Goal: Task Accomplishment & Management: Manage account settings

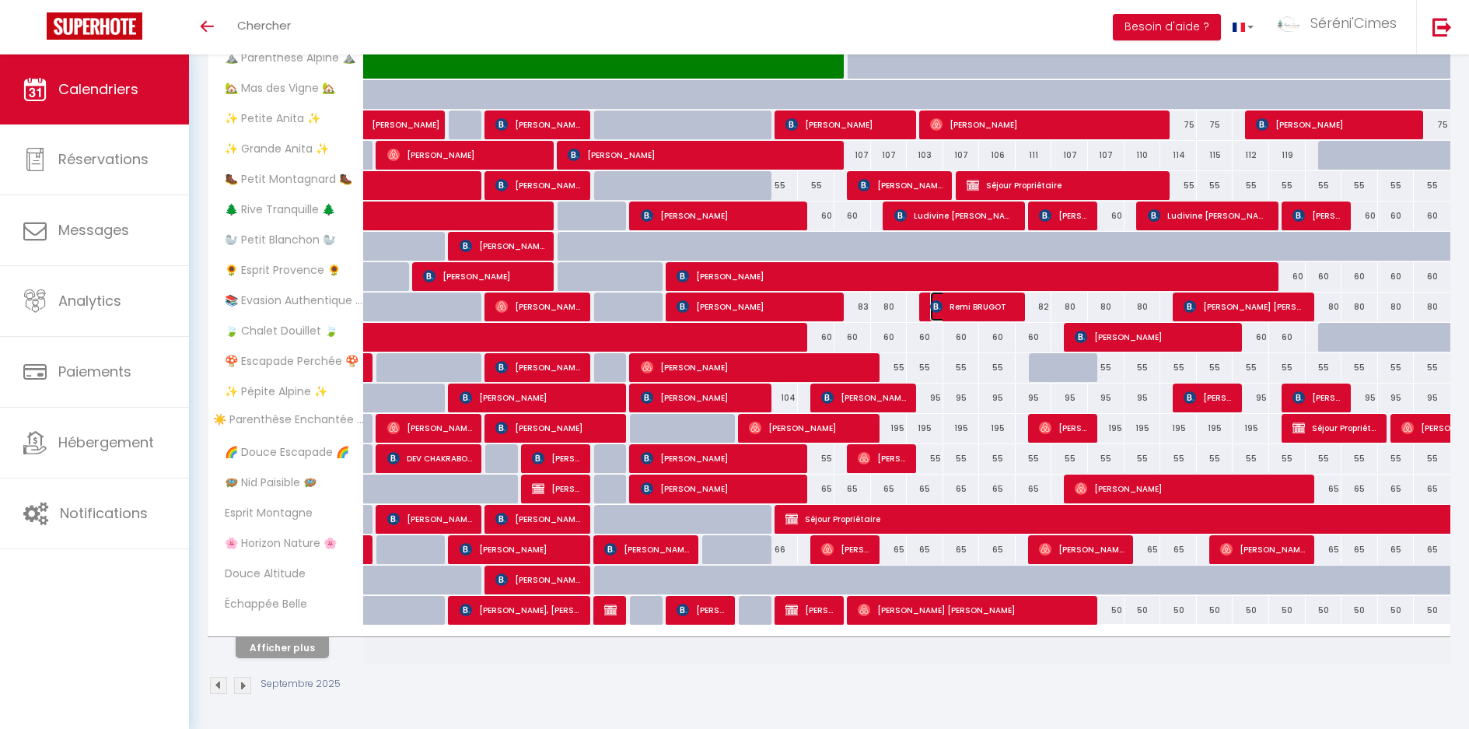
click at [1008, 309] on span "Remi BRUGOT" at bounding box center [973, 307] width 86 height 30
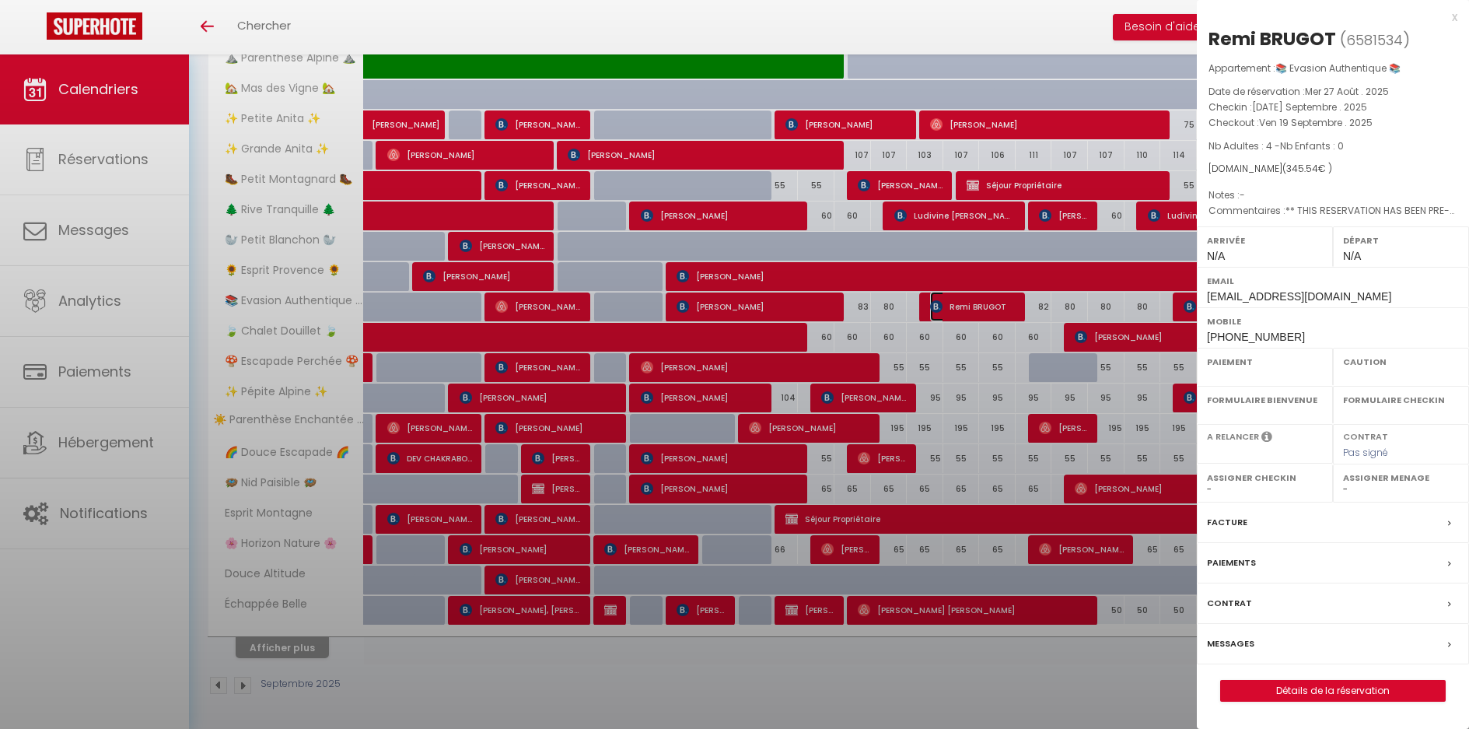
select select "OK"
select select "KO"
select select "0"
select select "1"
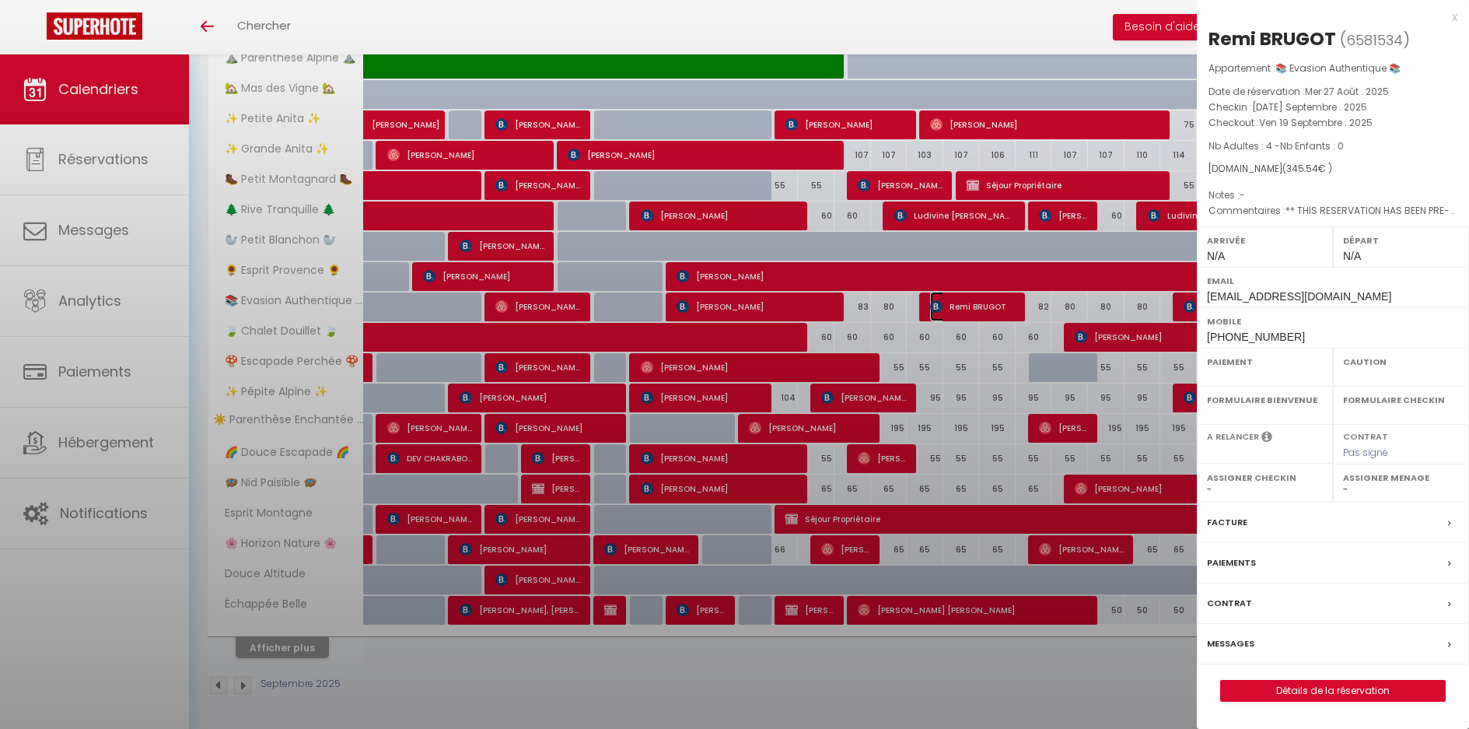
select select
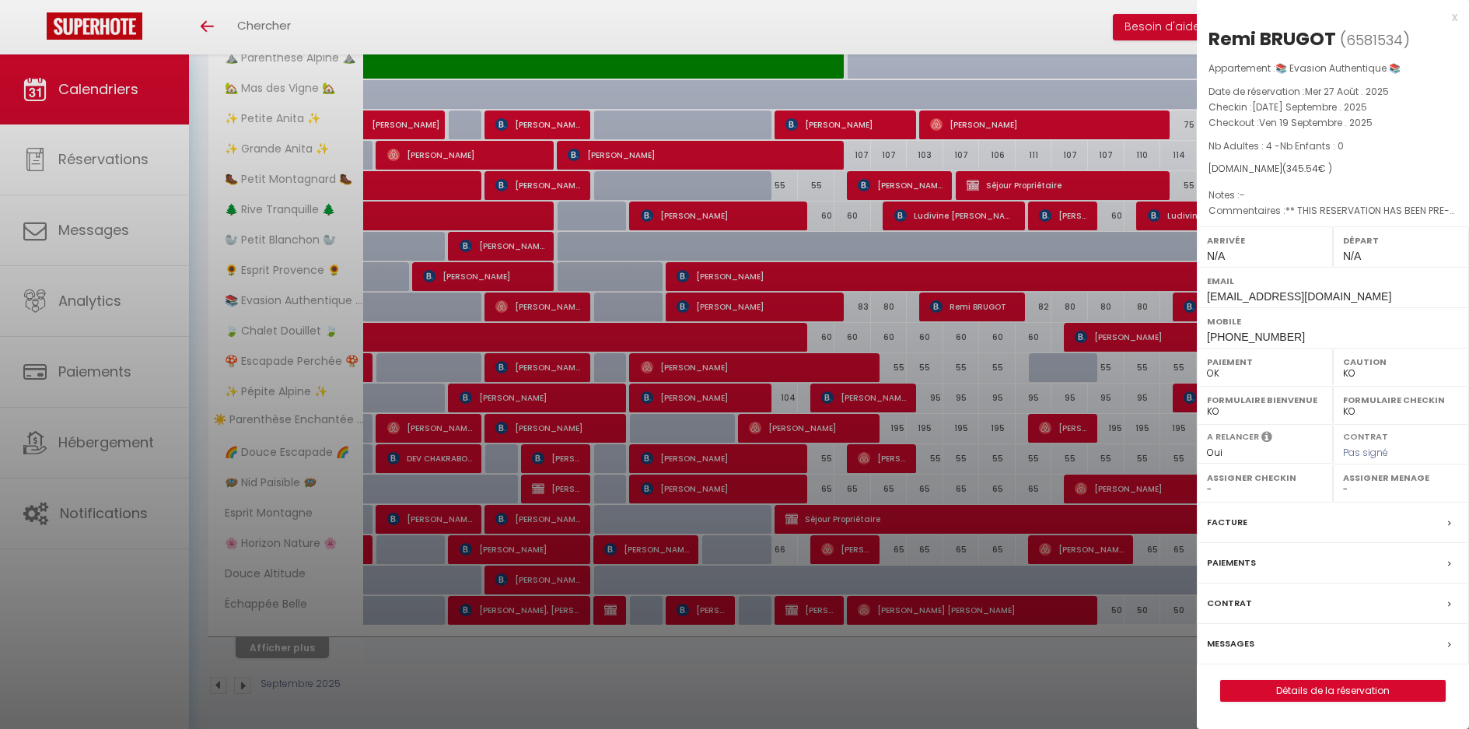
click at [1445, 14] on div "x" at bounding box center [1327, 17] width 260 height 19
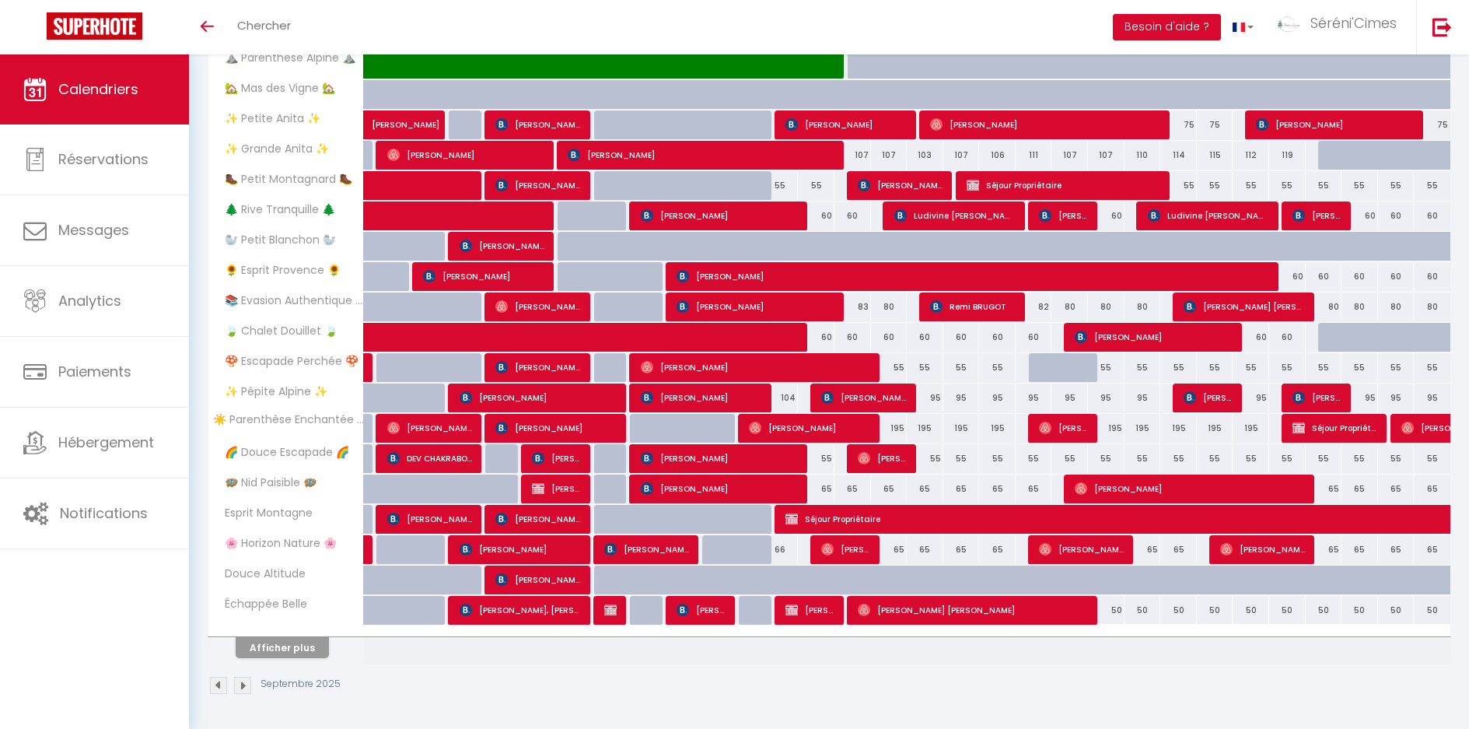
click at [1027, 368] on div "55" at bounding box center [1033, 367] width 37 height 29
type input "55"
type input "Ven 19 Septembre 2025"
type input "Sam 20 Septembre 2025"
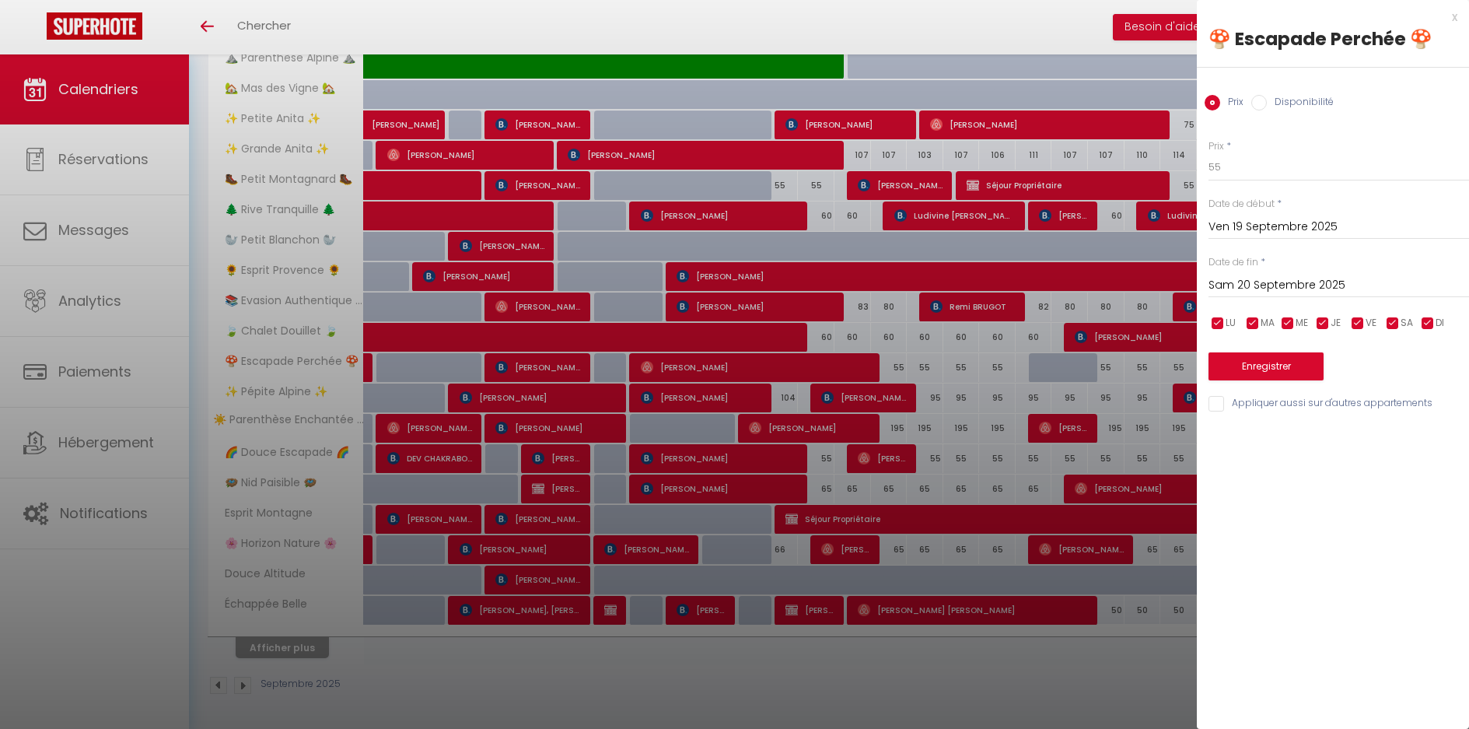
click at [1449, 23] on div "x" at bounding box center [1327, 17] width 260 height 19
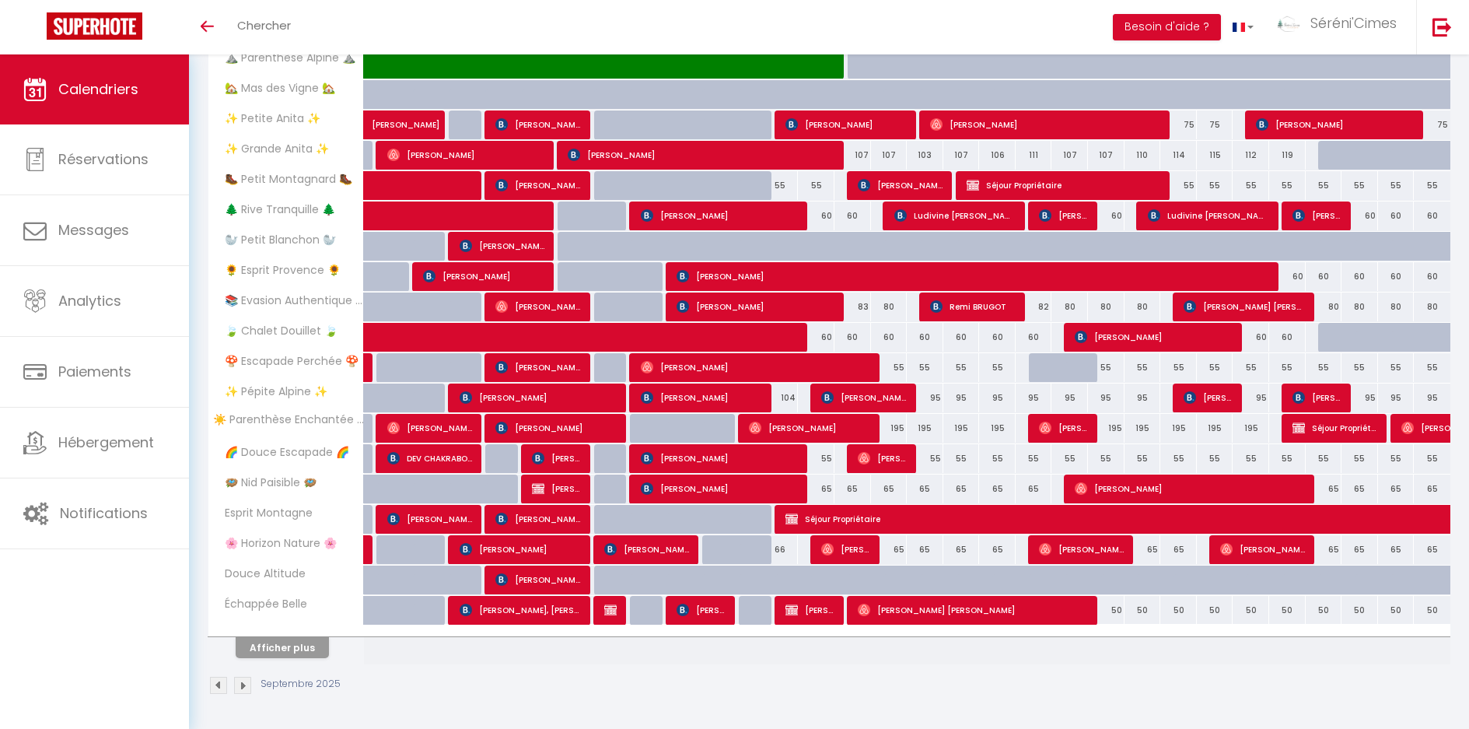
click at [984, 354] on div "55" at bounding box center [997, 367] width 37 height 29
type input "55"
type input "Jeu 18 Septembre 2025"
type input "Ven 19 Septembre 2025"
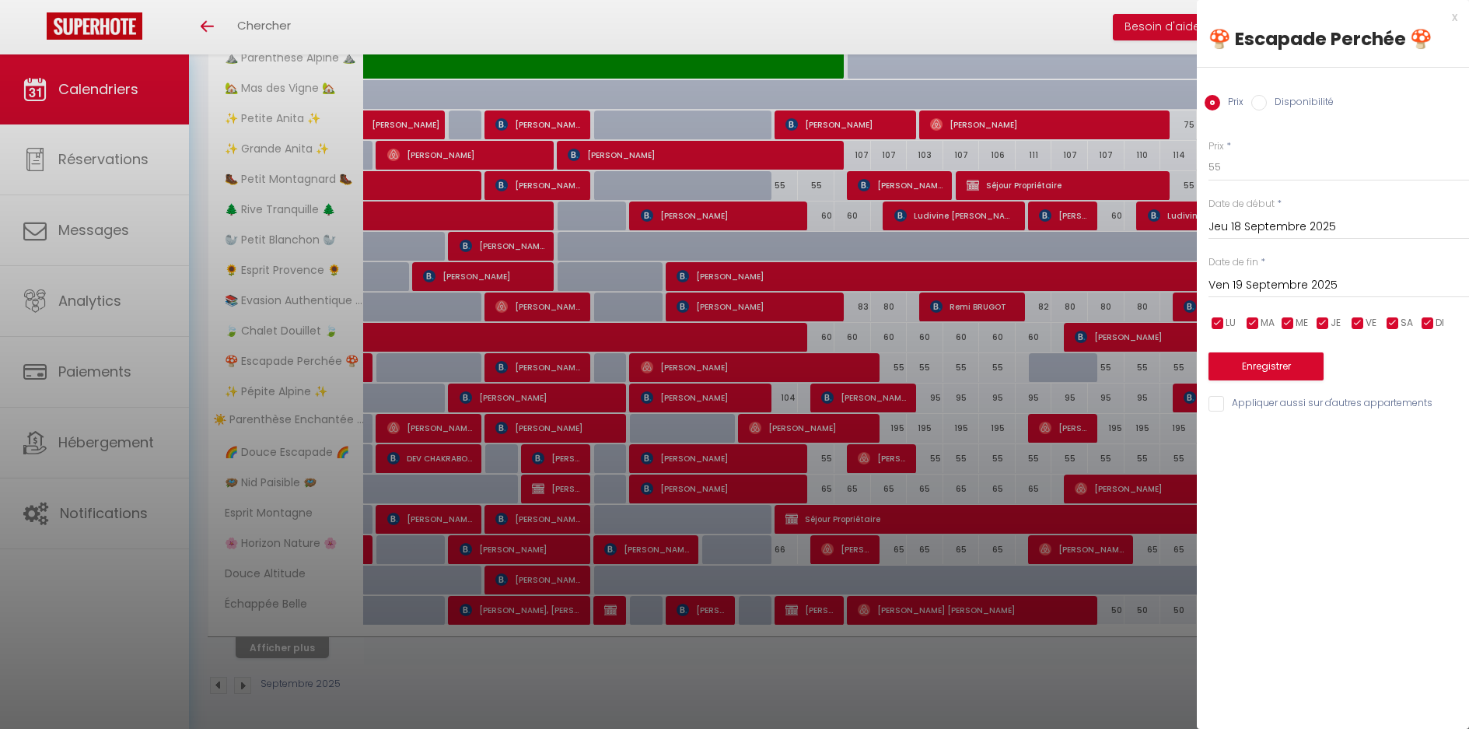
click at [983, 354] on div at bounding box center [734, 364] width 1469 height 729
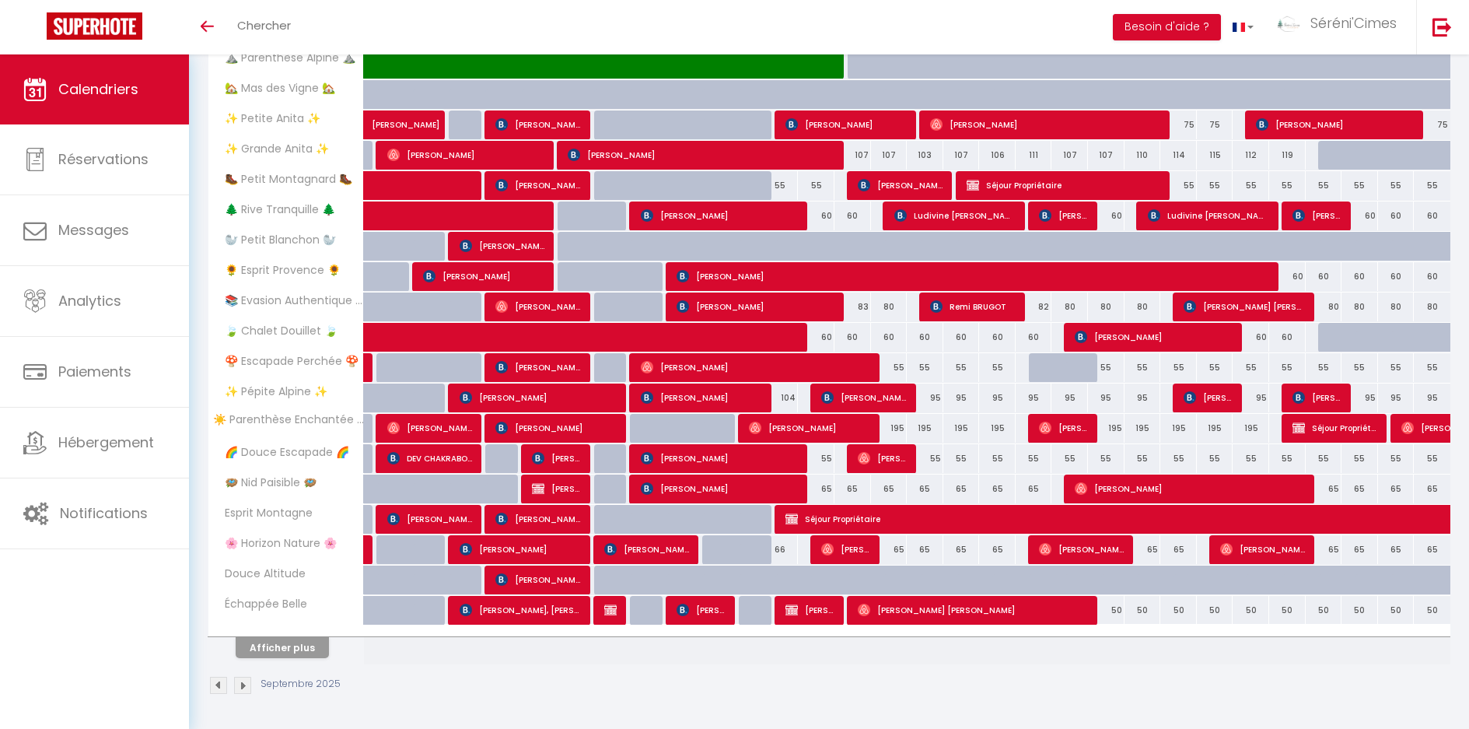
click at [600, 688] on div "Septembre 2025" at bounding box center [829, 687] width 1243 height 46
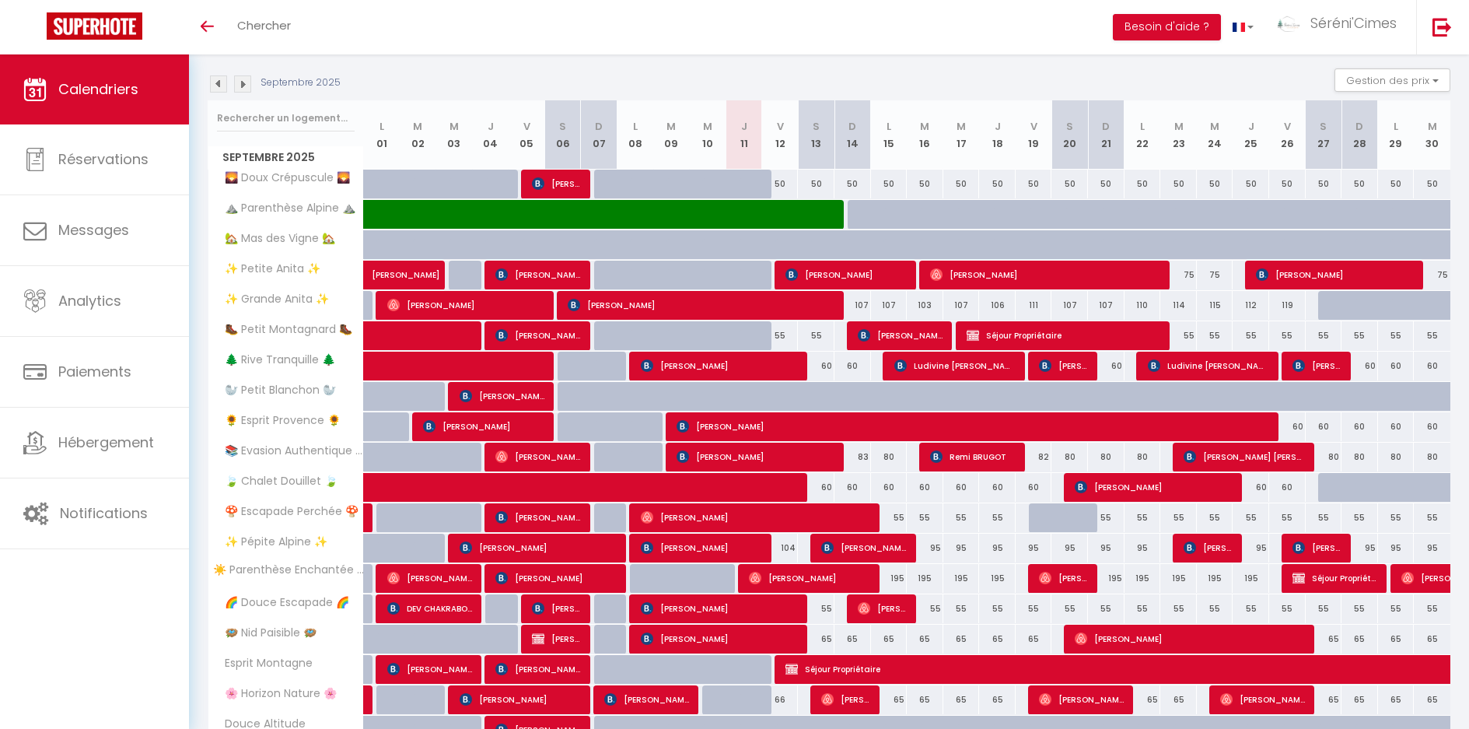
scroll to position [305, 0]
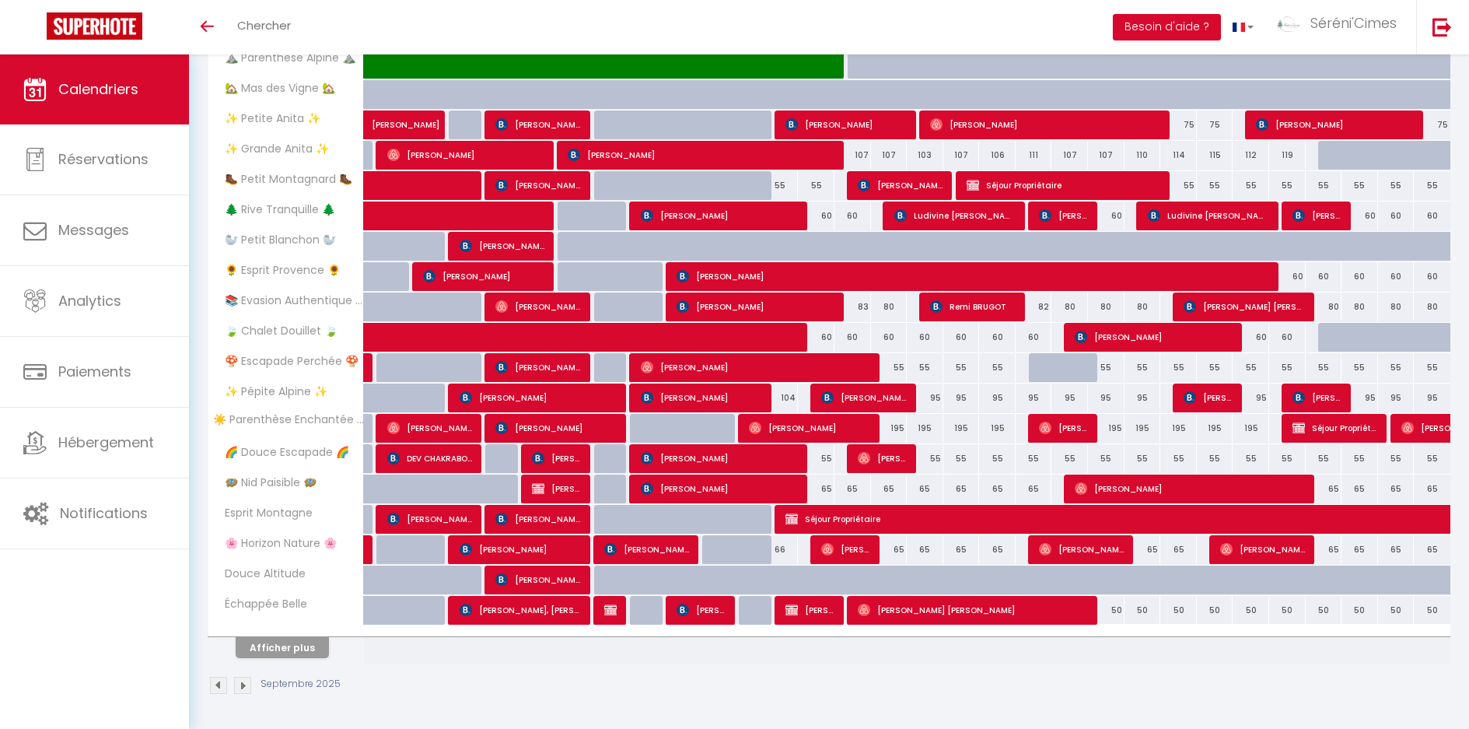
click at [991, 688] on div "Septembre 2025" at bounding box center [829, 687] width 1243 height 46
click at [1033, 654] on td at bounding box center [1033, 644] width 37 height 39
click at [323, 638] on button "Afficher plus" at bounding box center [282, 647] width 93 height 21
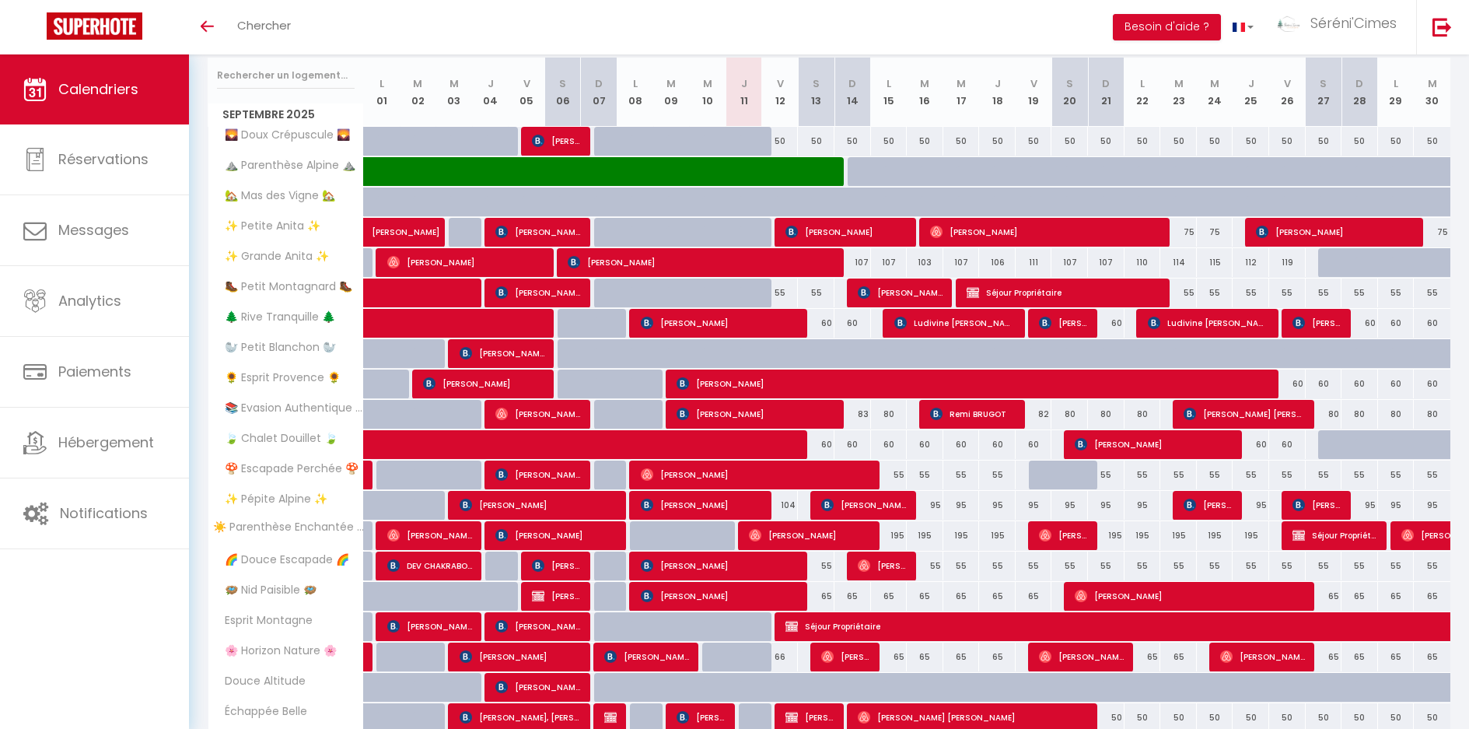
scroll to position [172, 0]
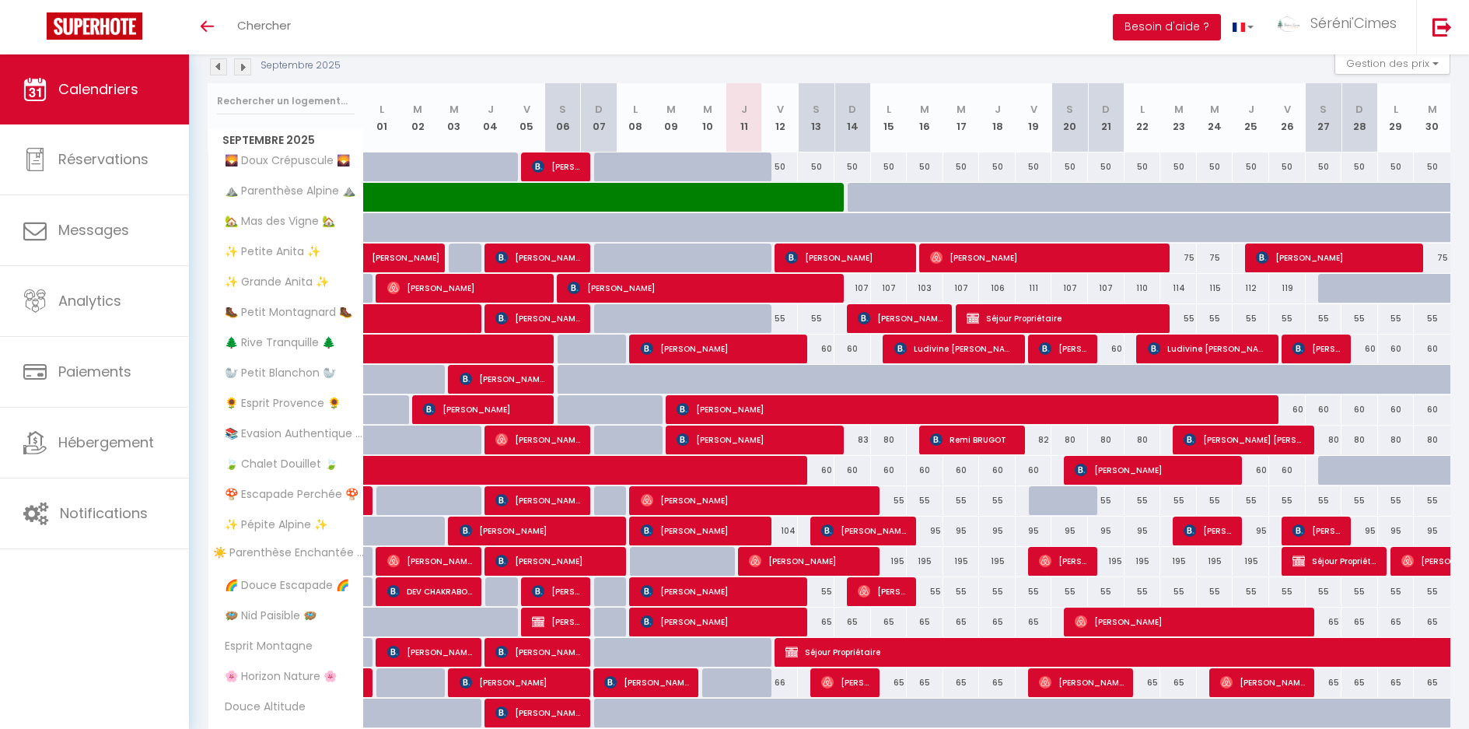
click at [1330, 475] on div at bounding box center [1336, 471] width 37 height 30
type input "60"
type input "Sam 27 Septembre 2025"
type input "Dim 28 Septembre 2025"
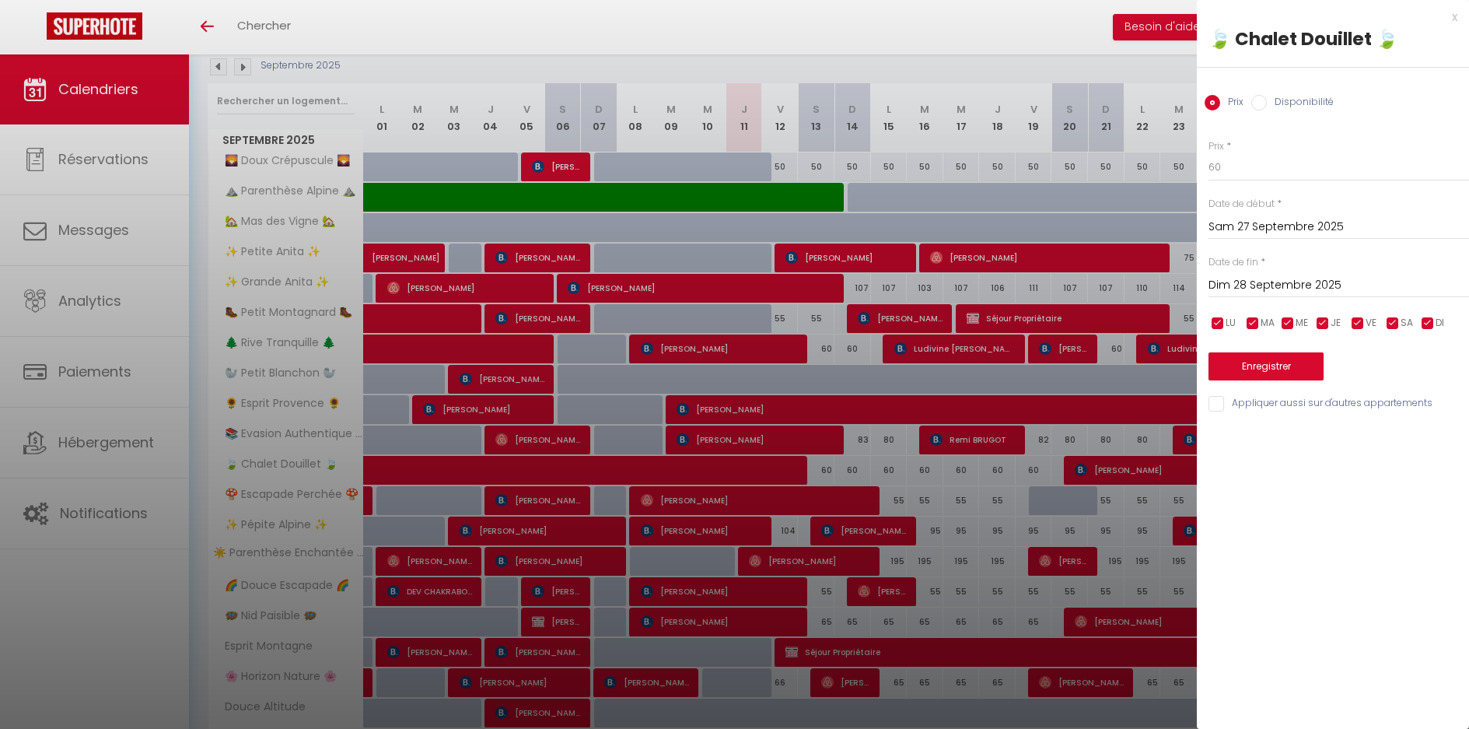
click at [1030, 523] on div at bounding box center [734, 364] width 1469 height 729
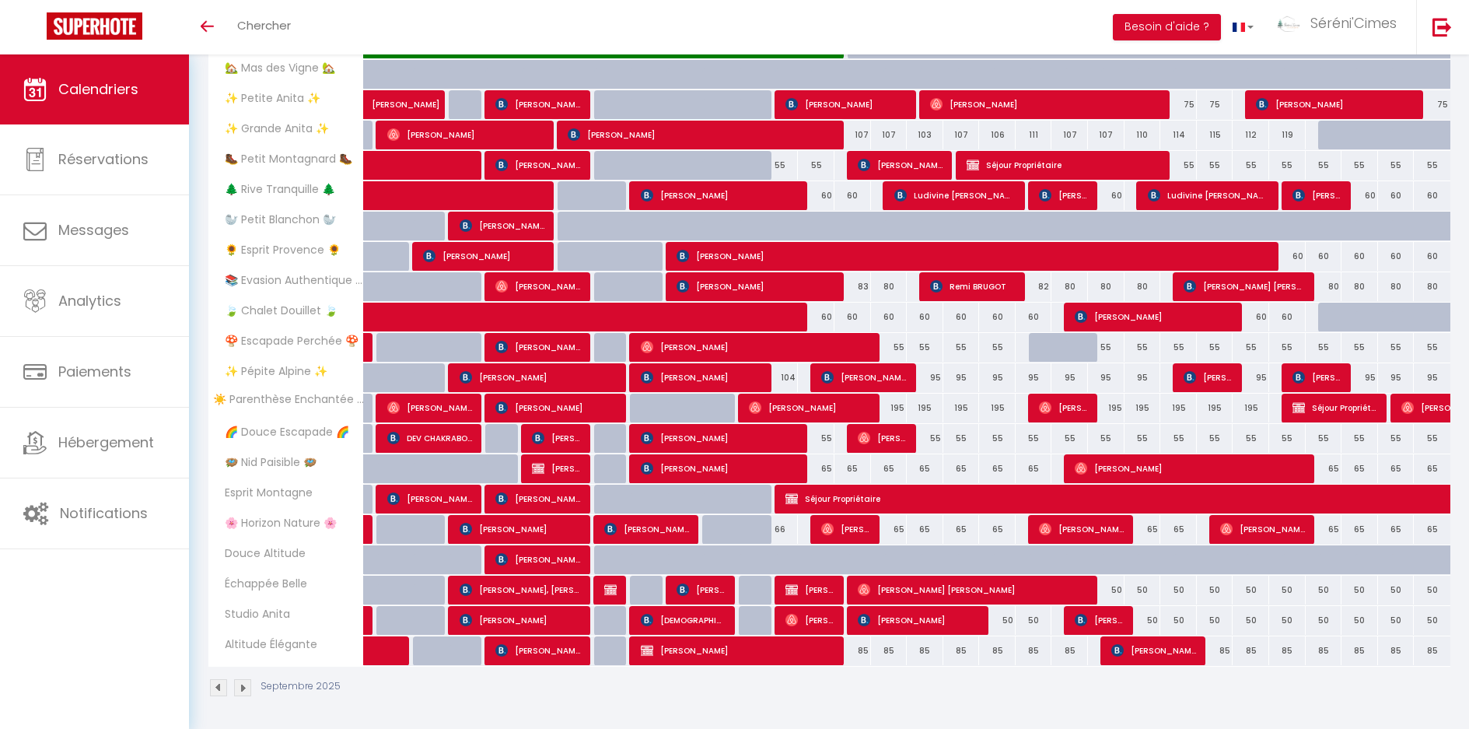
scroll to position [327, 0]
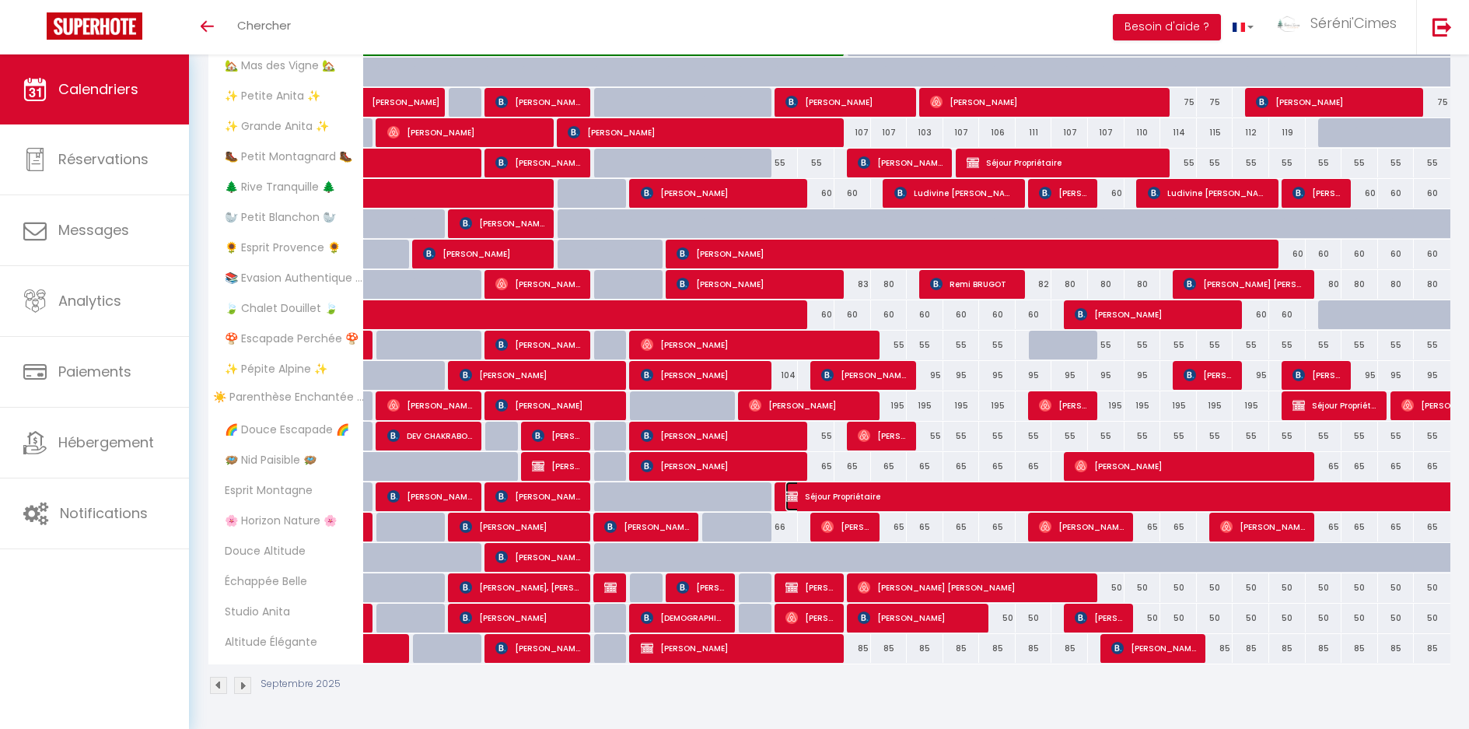
select select "OK"
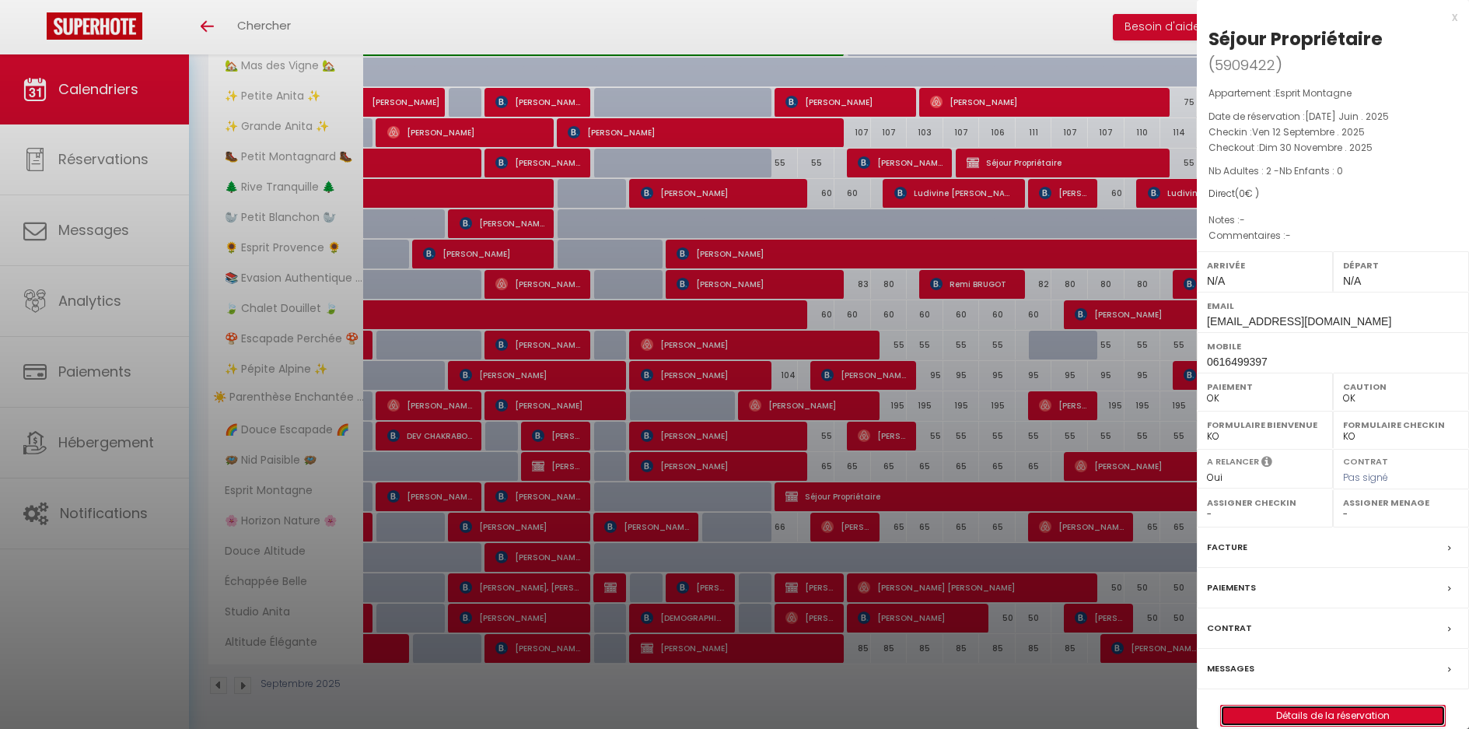
click at [1348, 717] on link "Détails de la réservation" at bounding box center [1333, 715] width 224 height 20
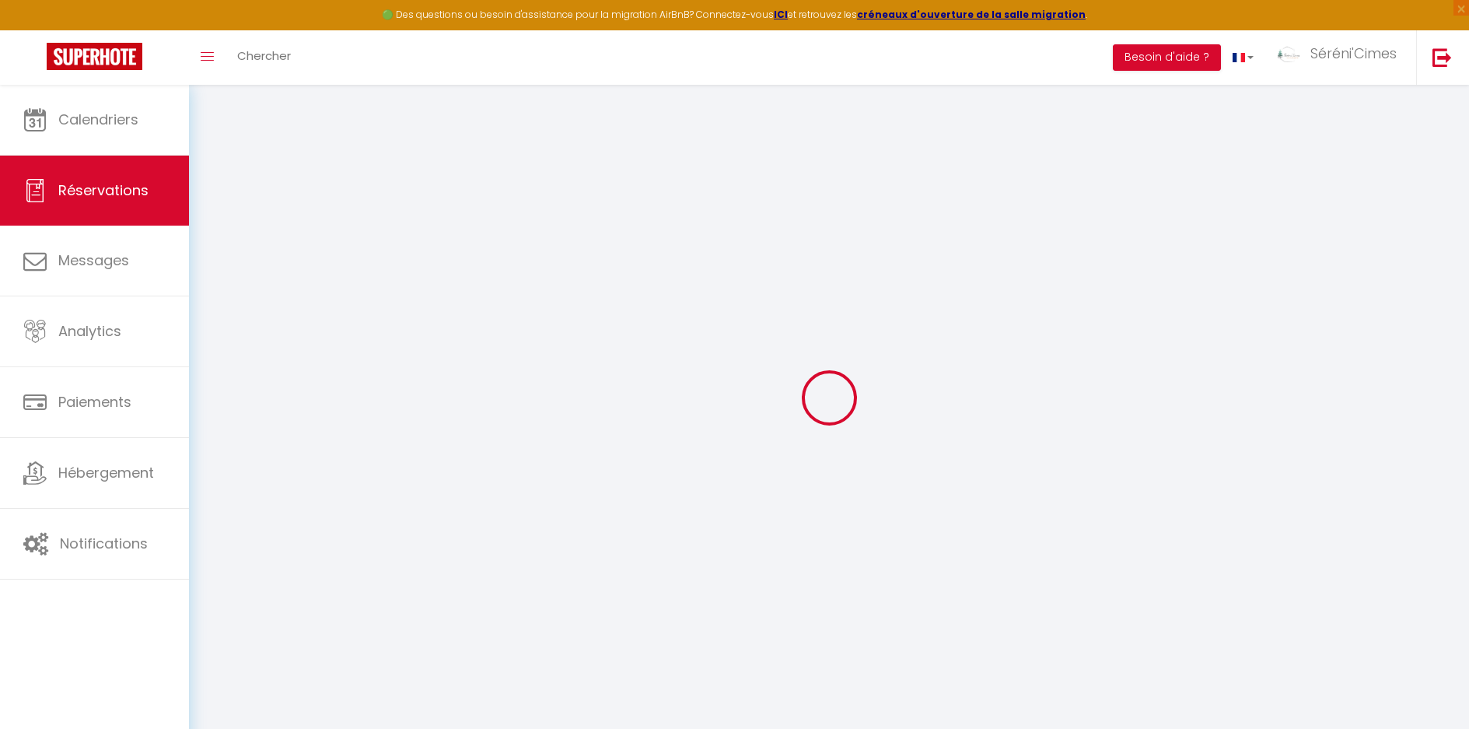
type input "Séjour"
type input "Propriétaire"
type input "[EMAIL_ADDRESS][DOMAIN_NAME]"
type input "0616499397"
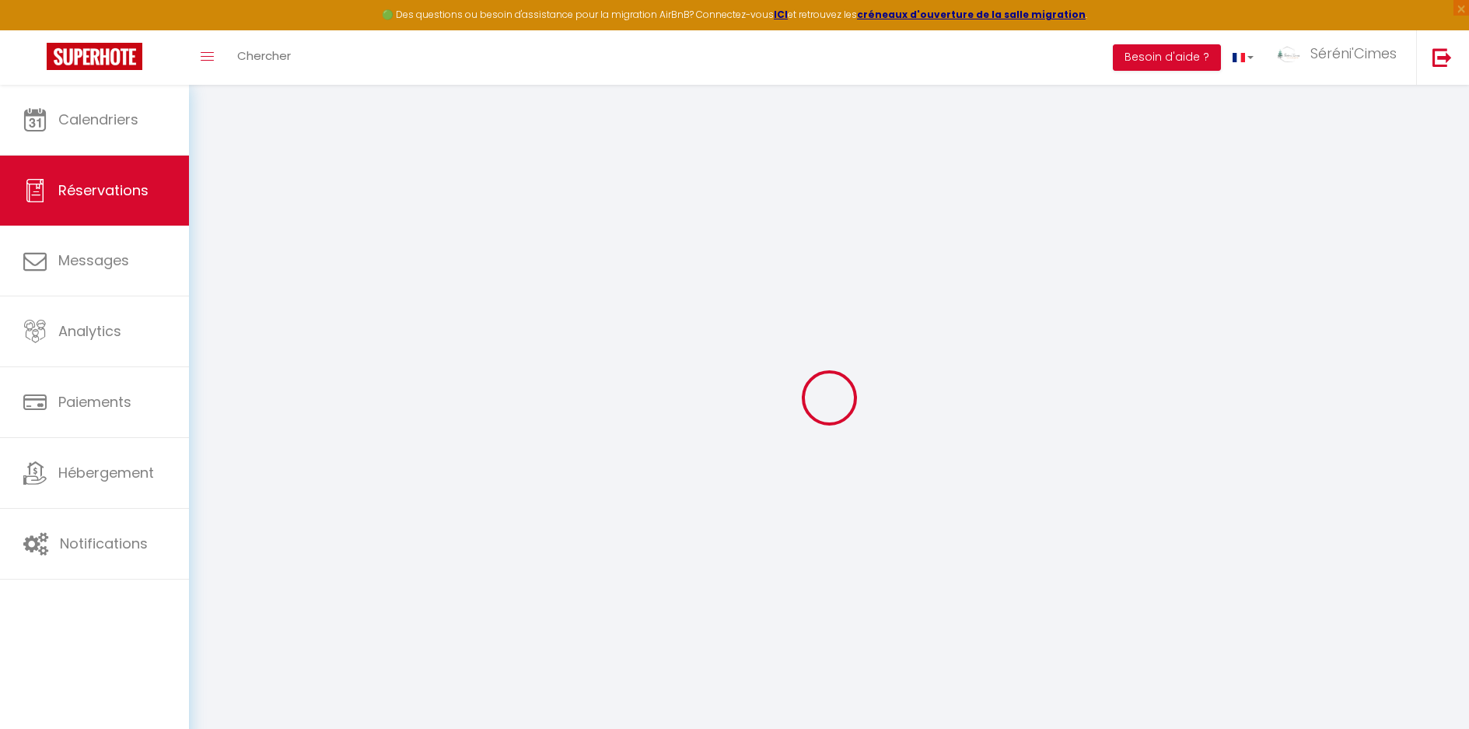
type input "04400"
type input "9 Lot Domaine du Peyra"
type input "Barcelonnette"
select select "FR"
select select "69989"
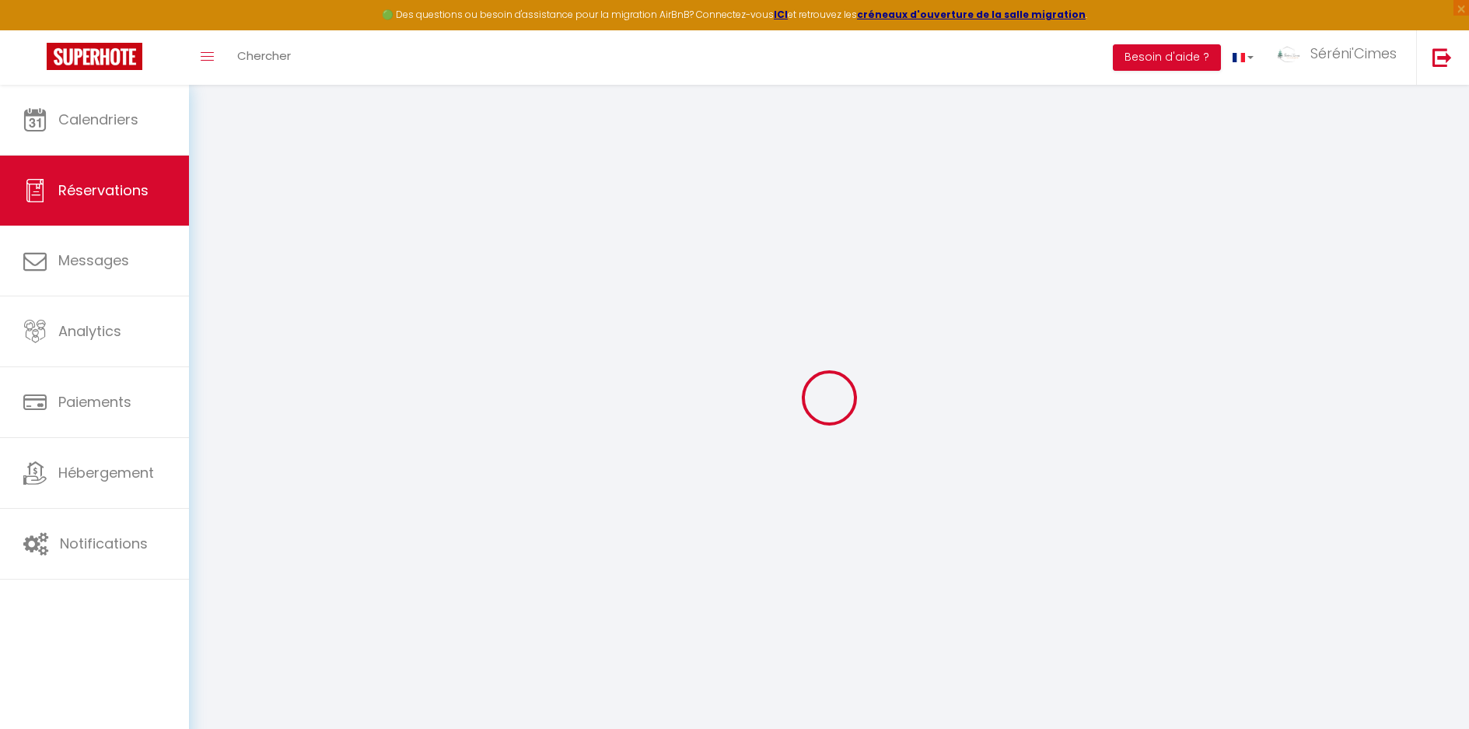
select select "1"
type input "Ven 12 Septembre 2025"
select select
type input "Dim 30 Novembre 2025"
select select
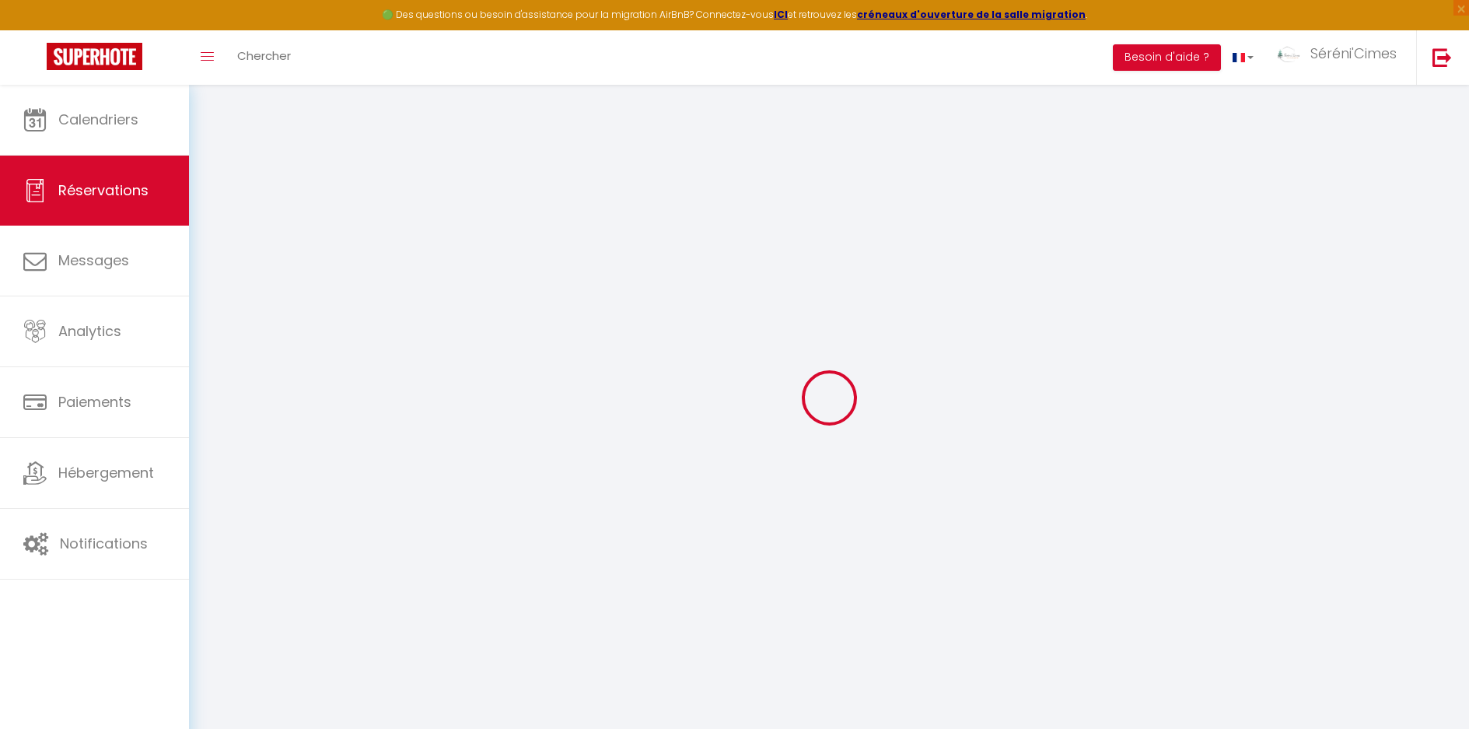
type input "2"
select select "12"
select select
checkbox input "false"
type input "0"
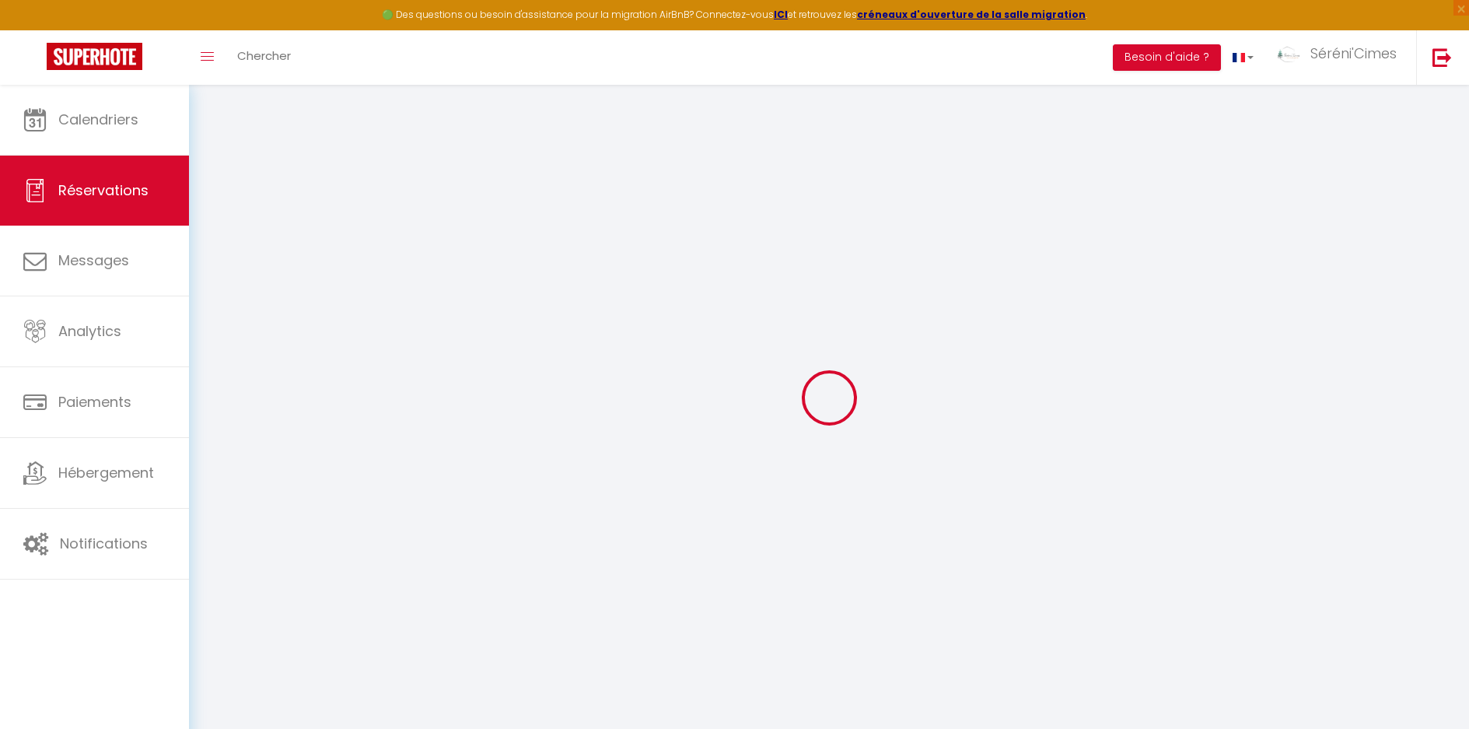
type input "40"
type input "0"
select select
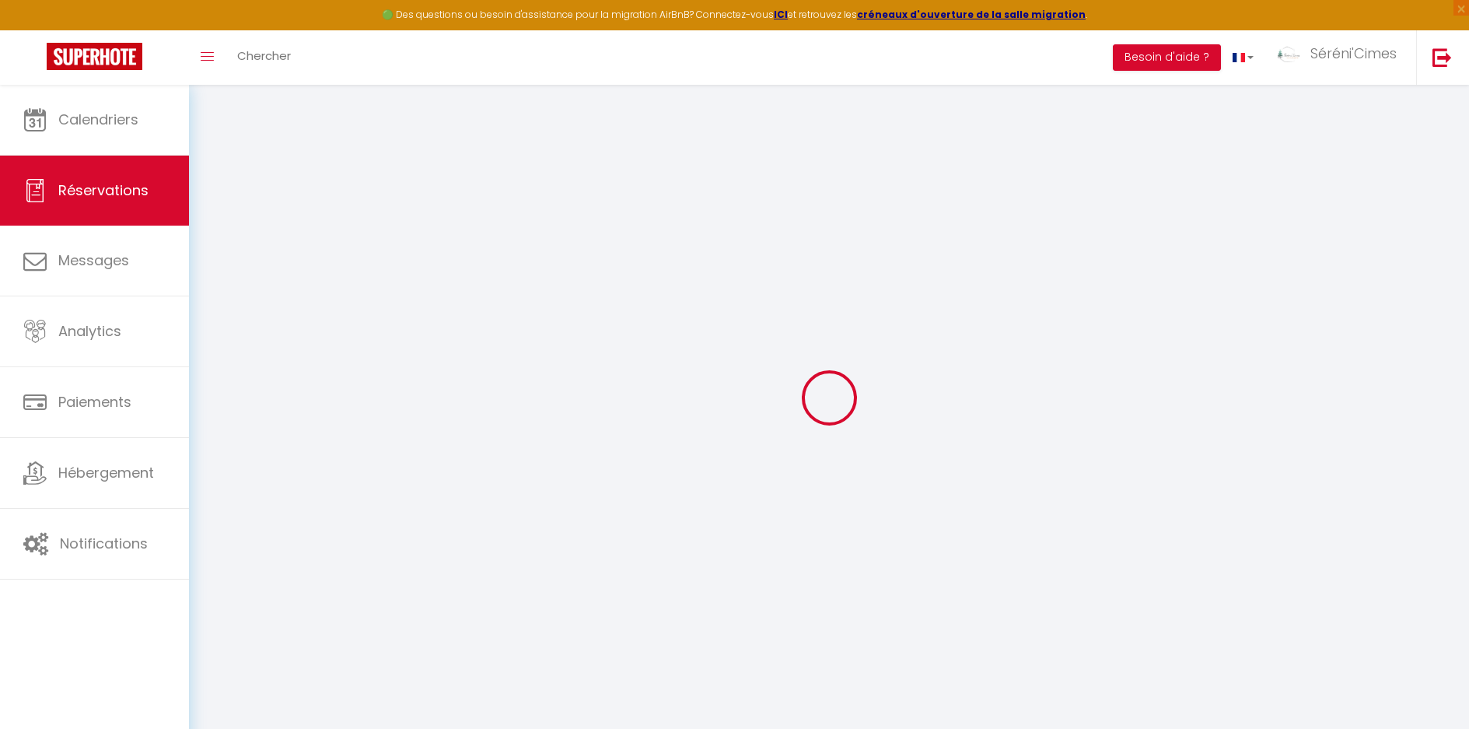
select select "15"
checkbox input "false"
select select
checkbox input "false"
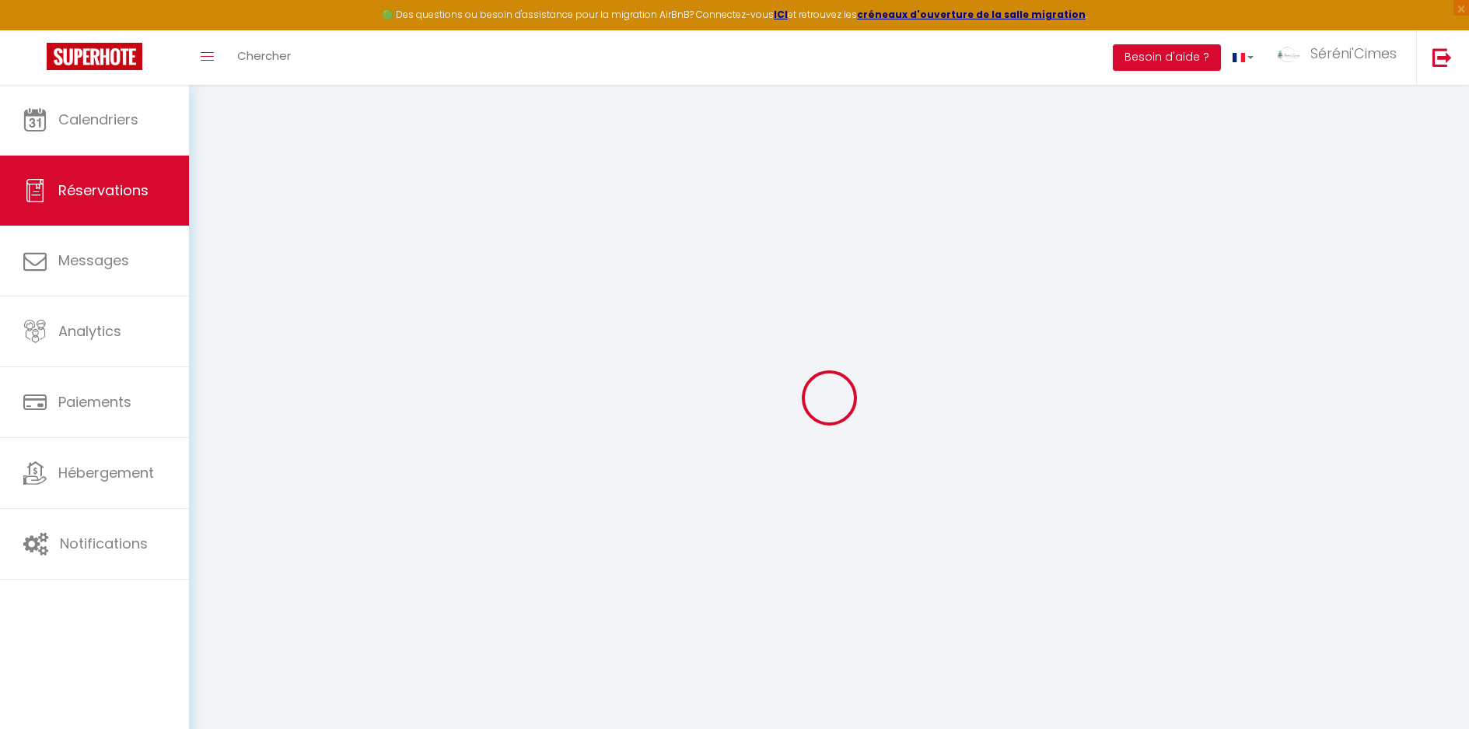
select select
checkbox input "false"
select select
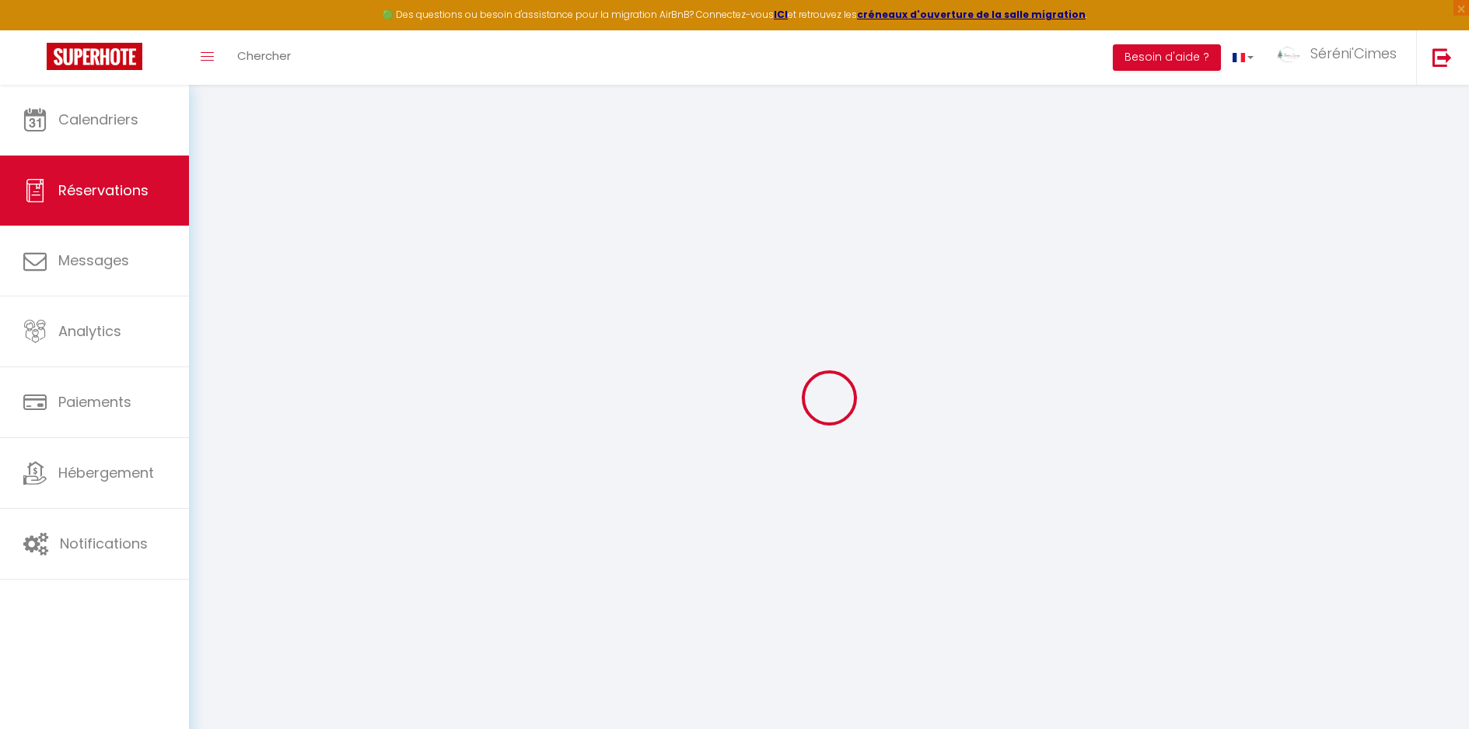
checkbox input "false"
select select
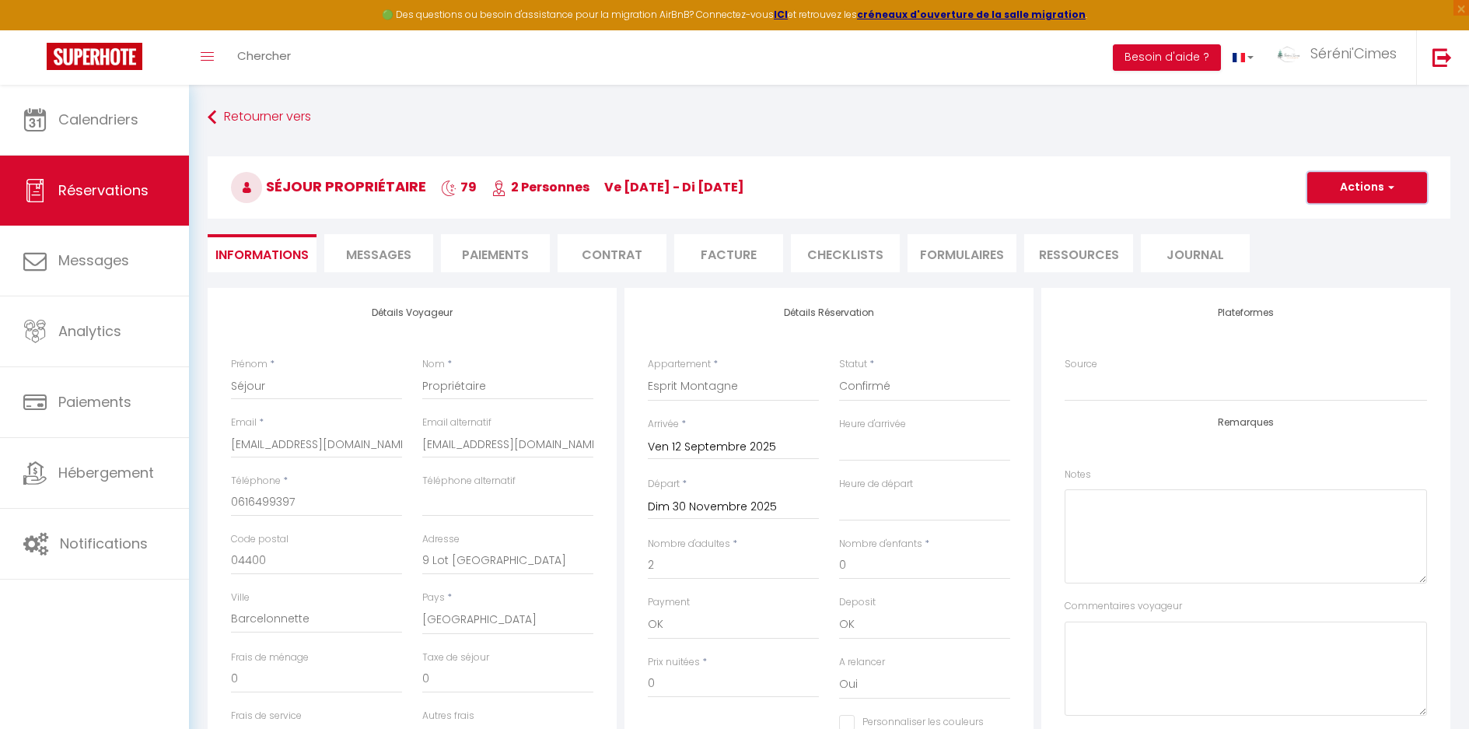
click at [1335, 191] on button "Actions" at bounding box center [1367, 187] width 120 height 31
click at [1345, 271] on link "Supprimer" at bounding box center [1351, 262] width 123 height 20
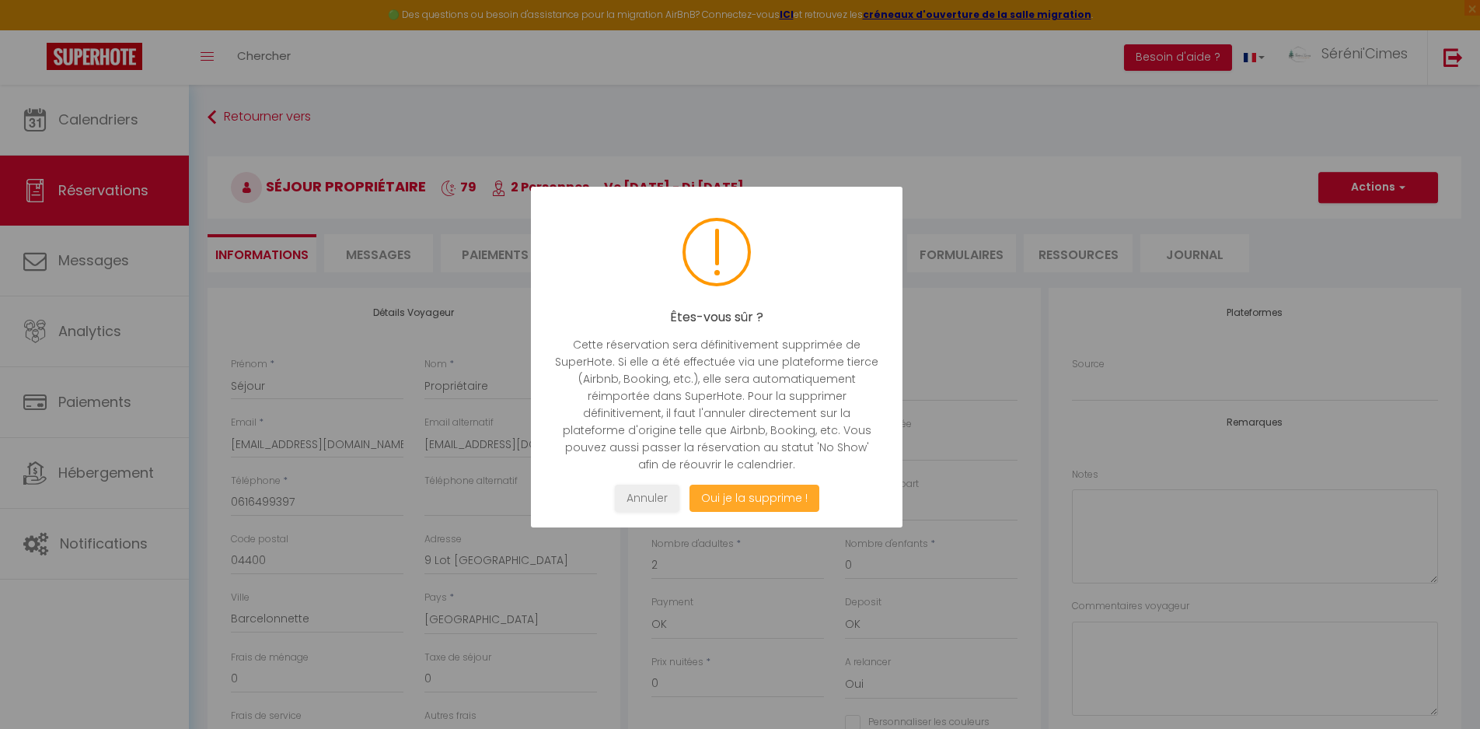
click at [778, 504] on button "Oui je la supprime !" at bounding box center [755, 497] width 130 height 27
select select "not_cancelled"
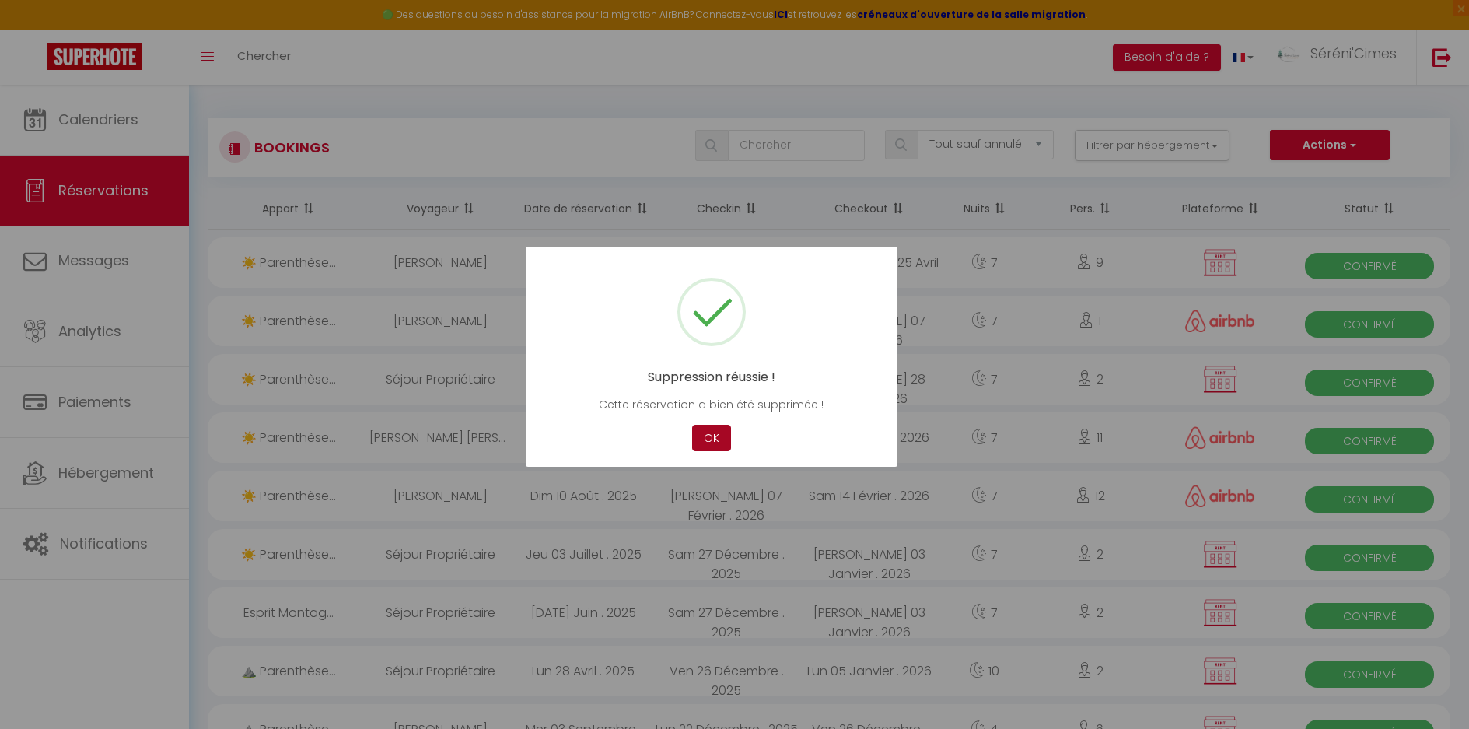
click at [705, 438] on button "OK" at bounding box center [711, 438] width 39 height 27
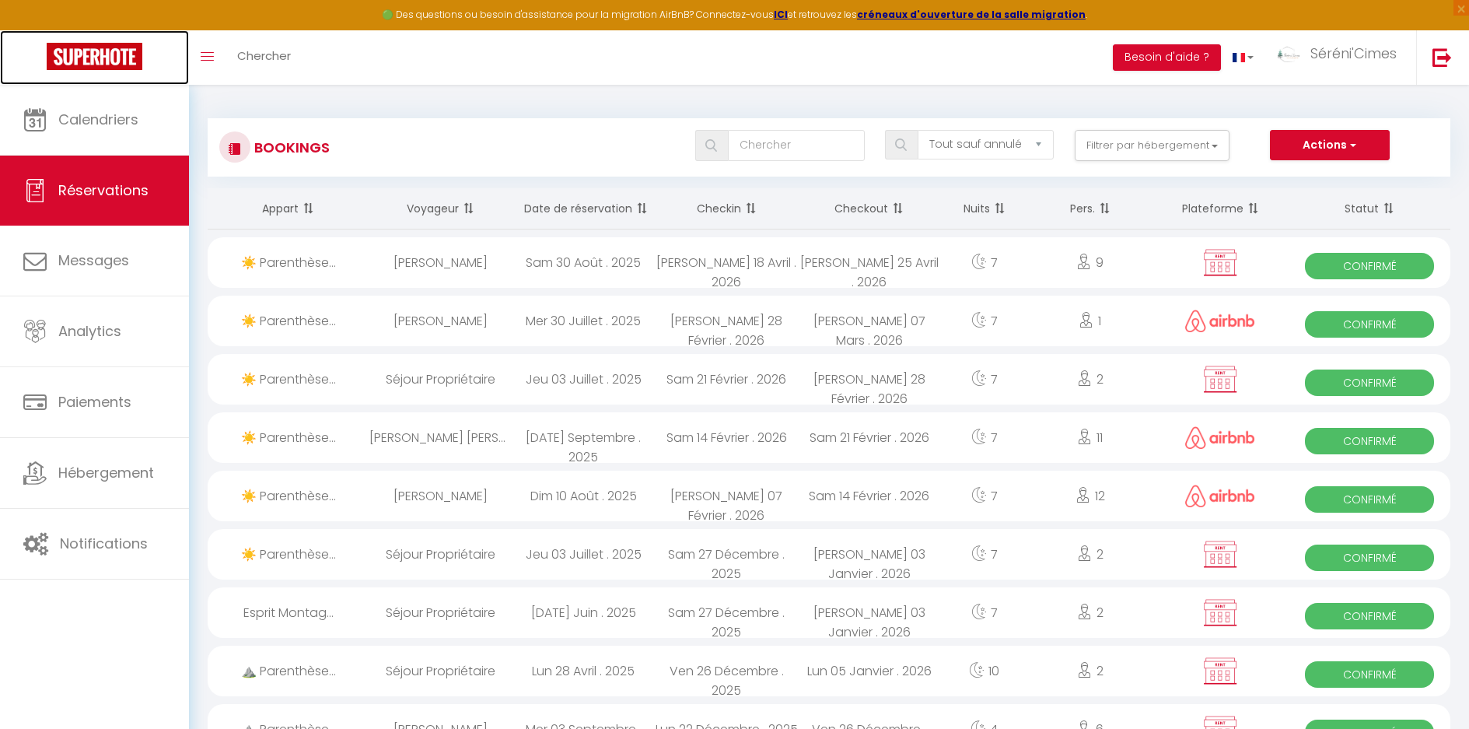
click at [111, 58] on img at bounding box center [95, 56] width 96 height 27
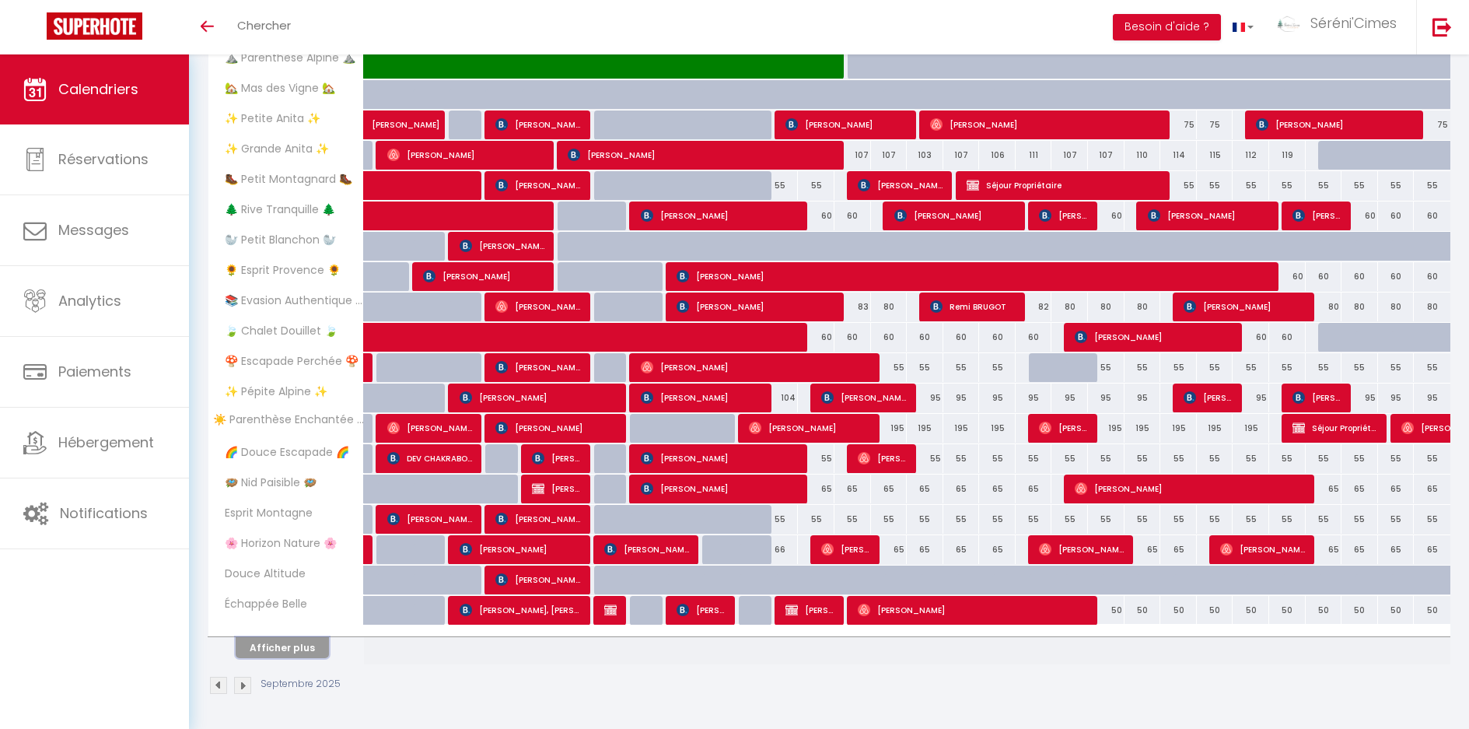
click at [313, 646] on button "Afficher plus" at bounding box center [282, 647] width 93 height 21
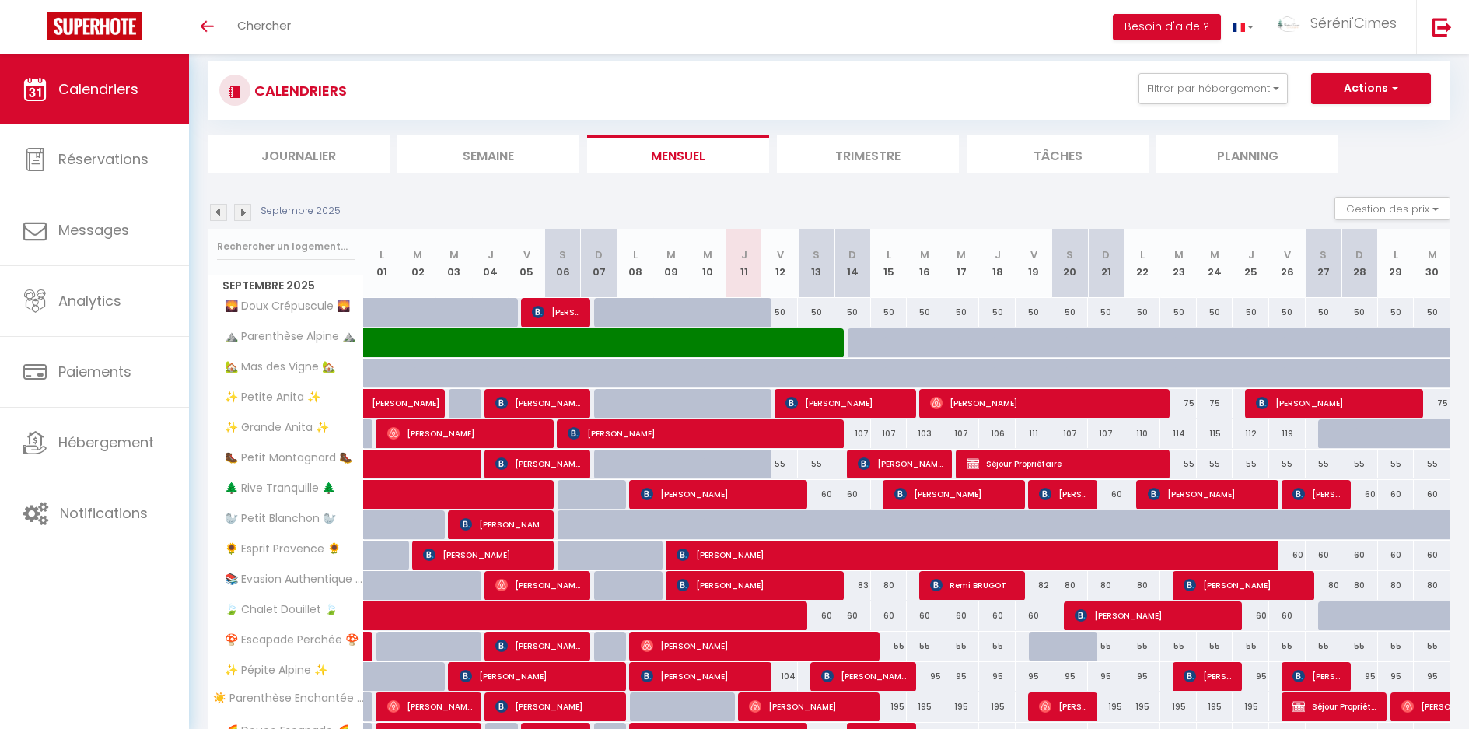
scroll to position [16, 0]
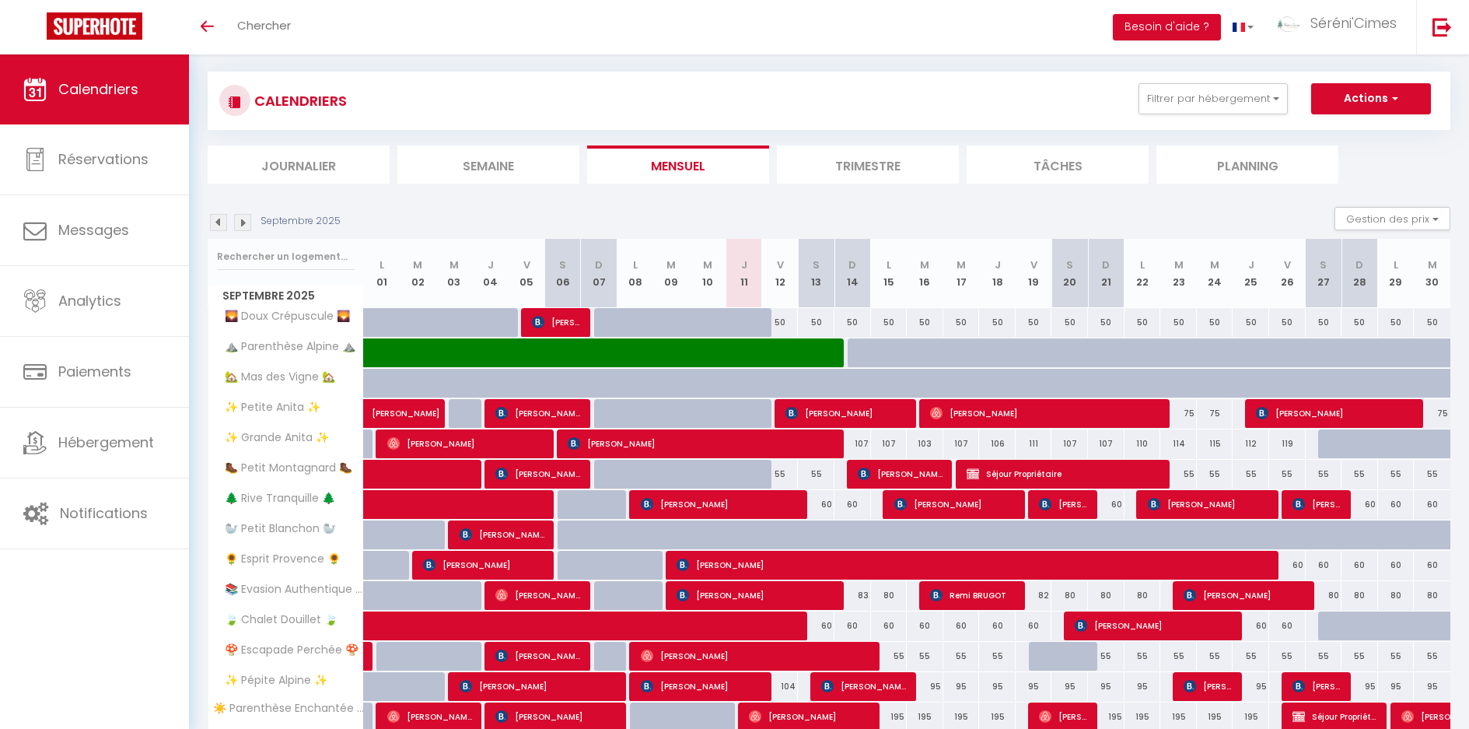
click at [246, 222] on img at bounding box center [242, 222] width 17 height 17
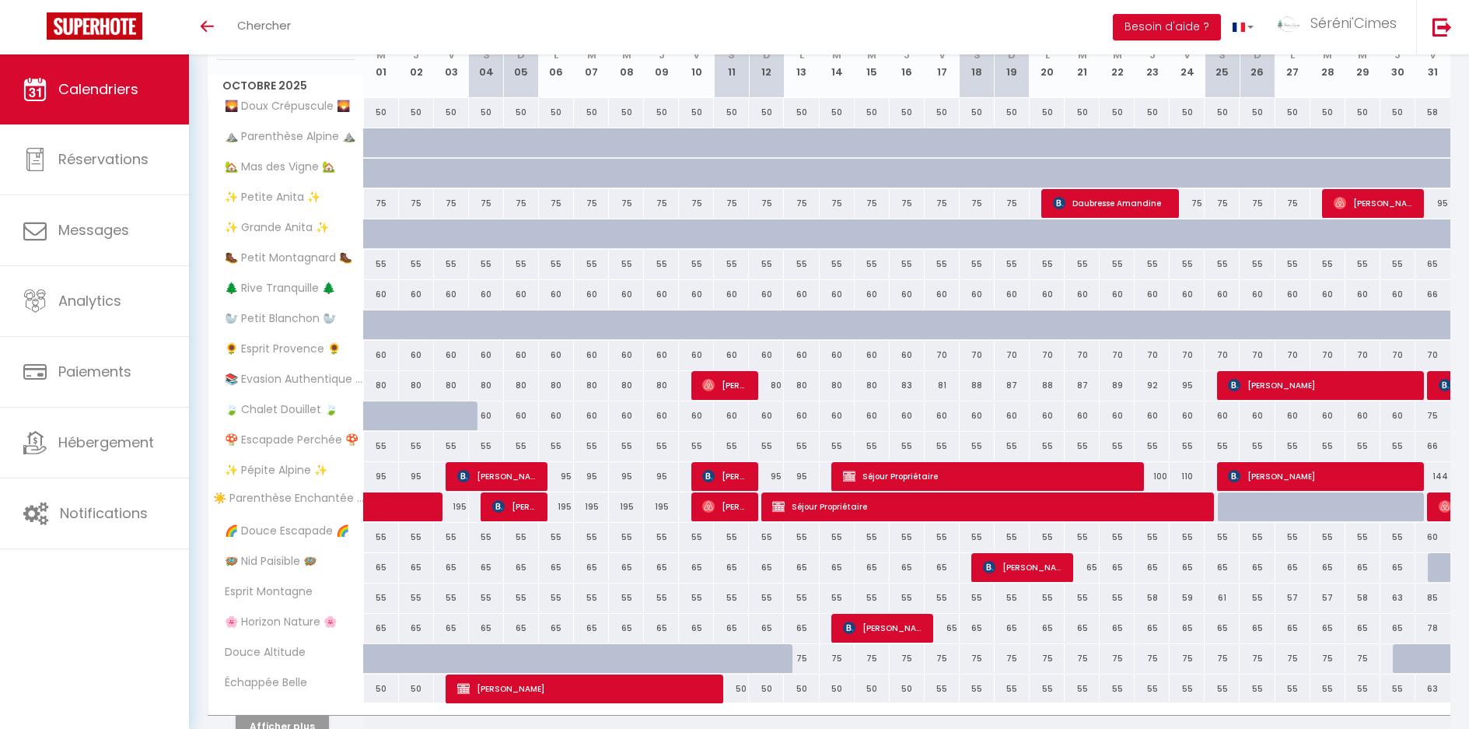
scroll to position [305, 0]
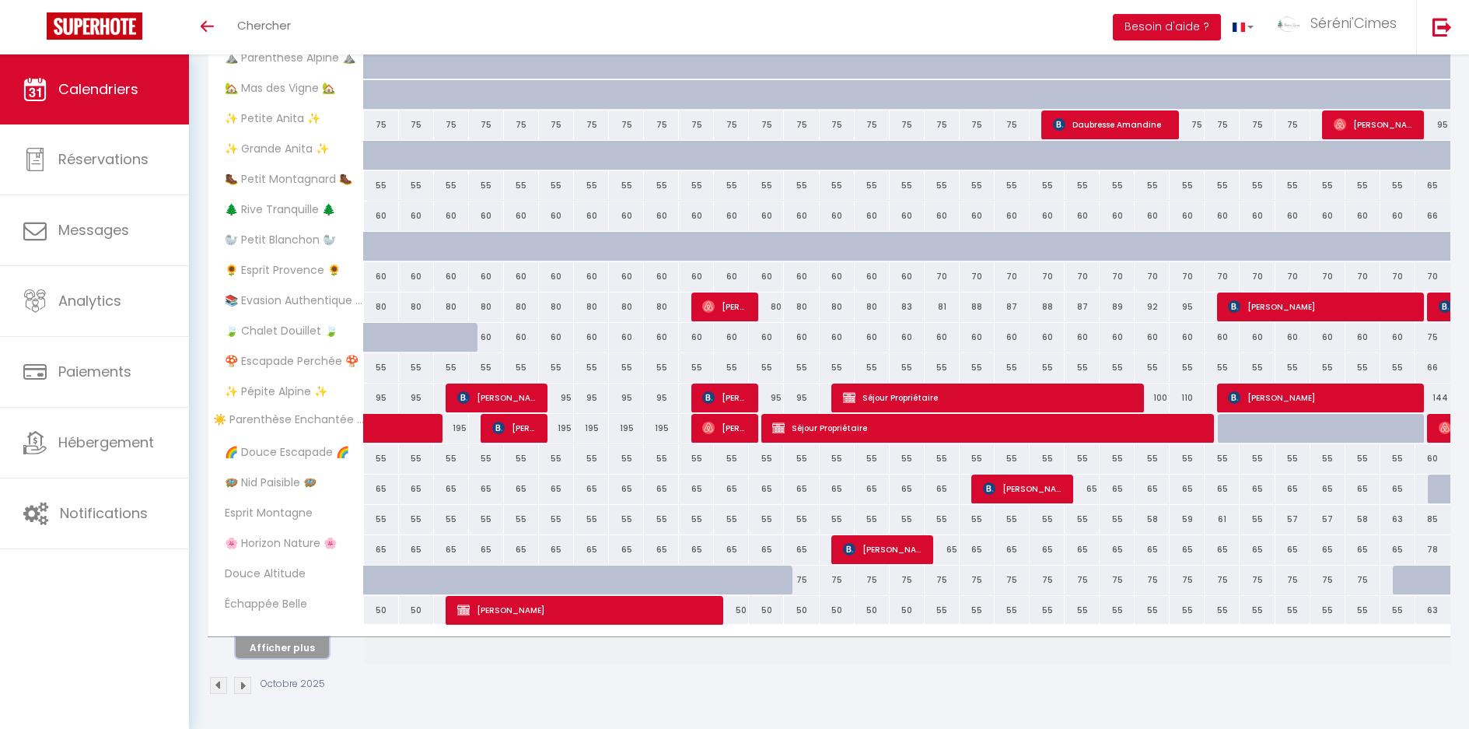
click at [283, 649] on button "Afficher plus" at bounding box center [282, 647] width 93 height 21
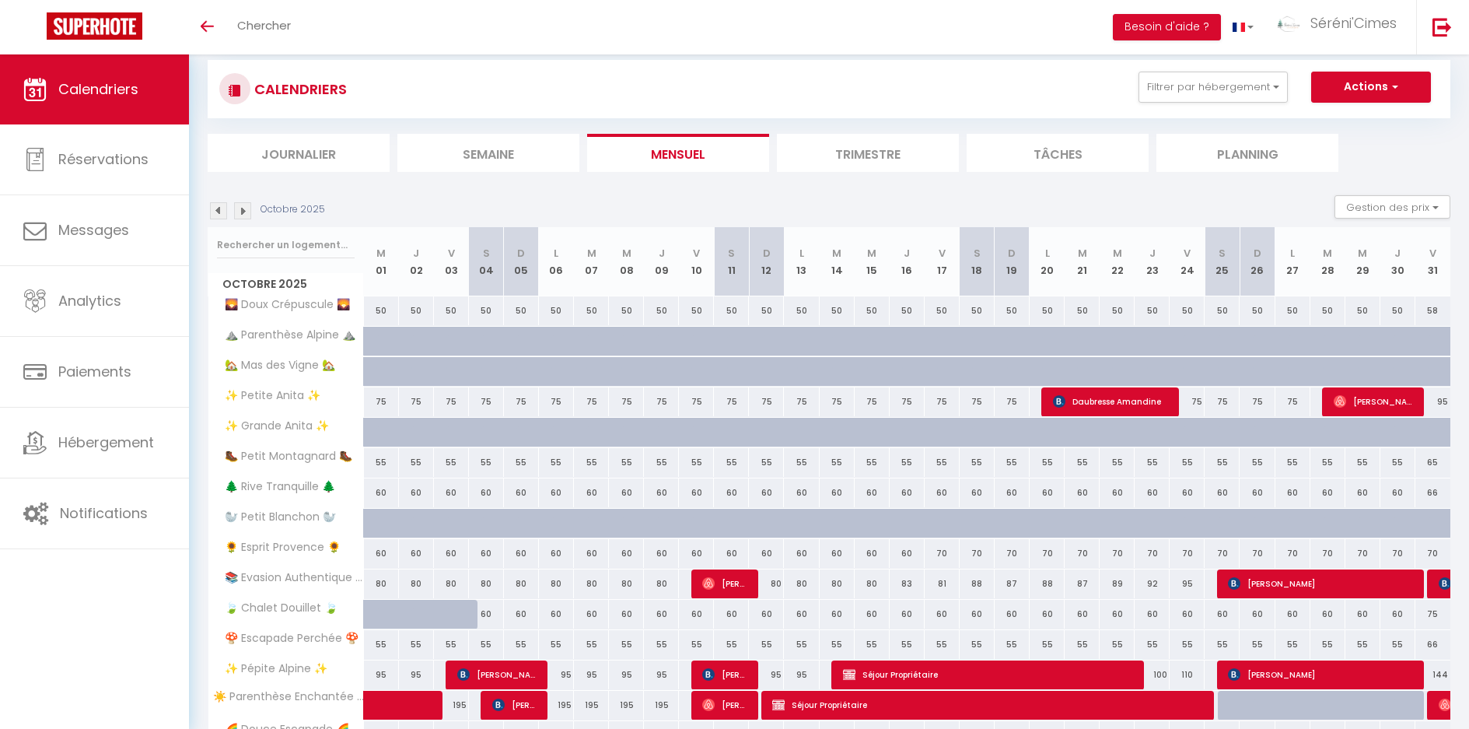
scroll to position [16, 0]
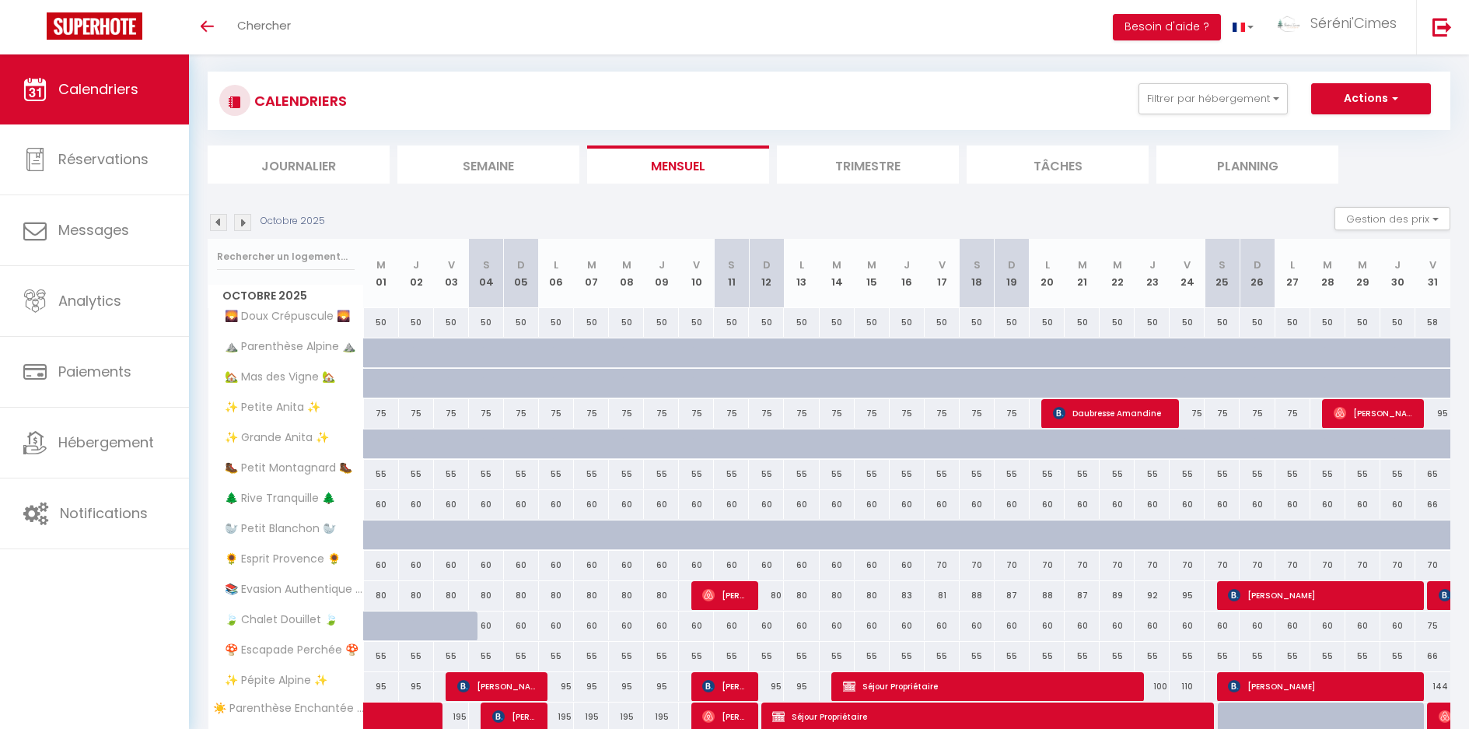
click at [212, 227] on img at bounding box center [218, 222] width 17 height 17
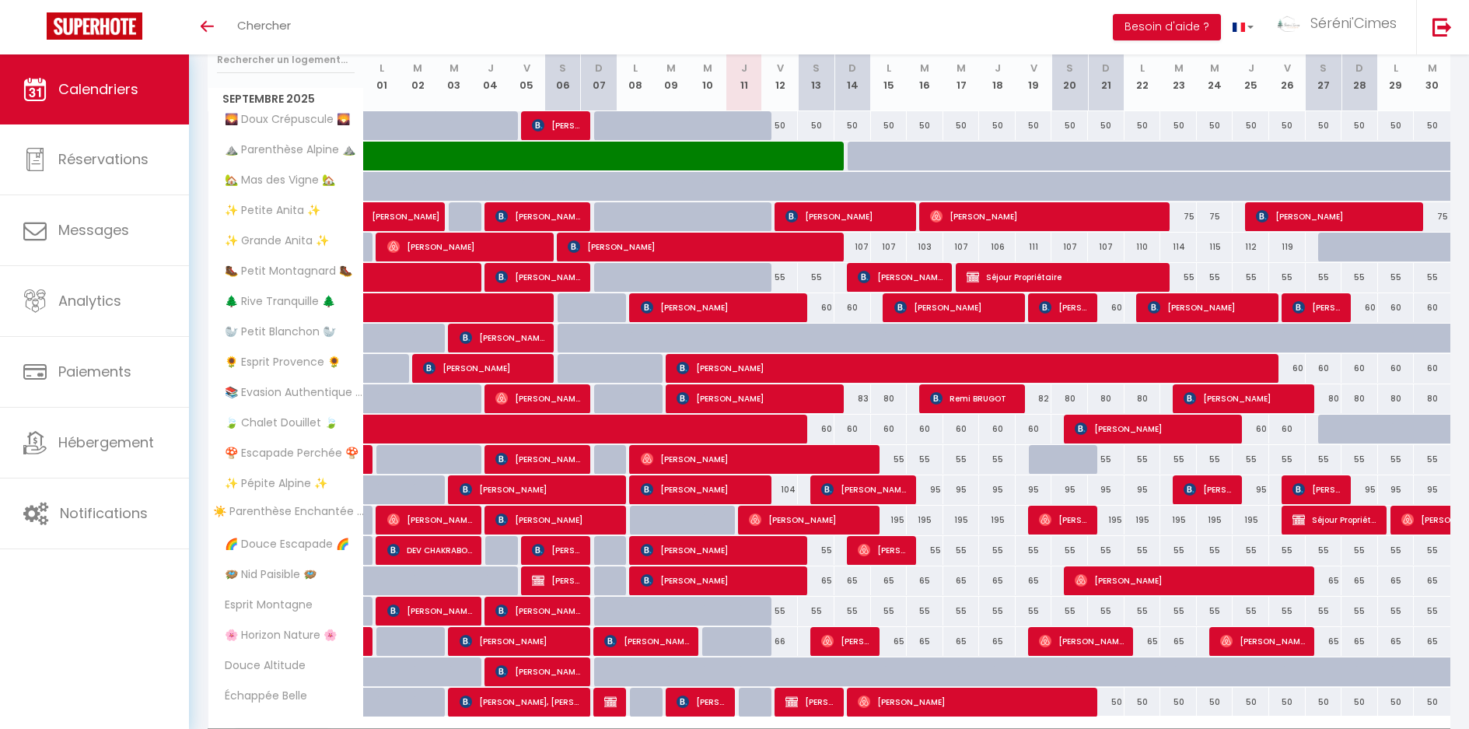
scroll to position [305, 0]
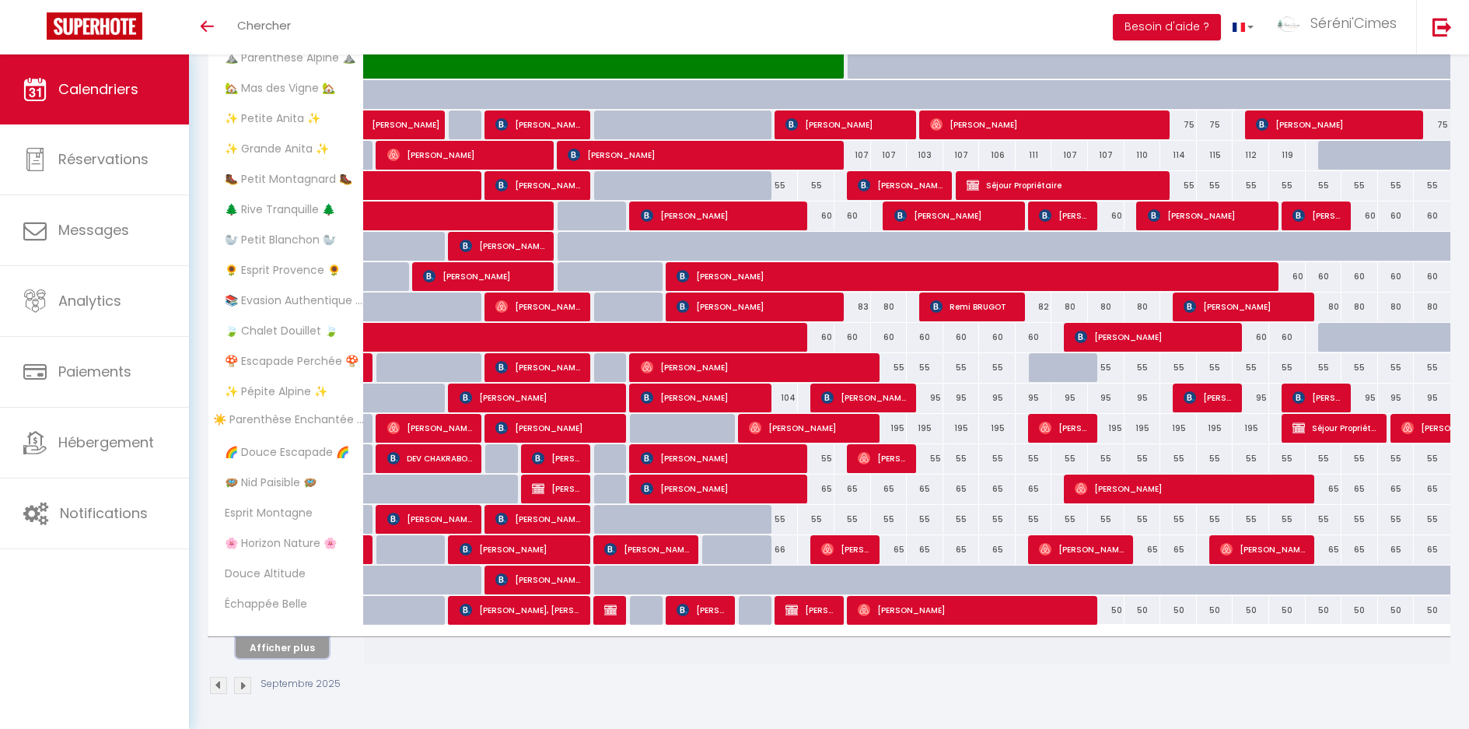
click at [313, 639] on button "Afficher plus" at bounding box center [282, 647] width 93 height 21
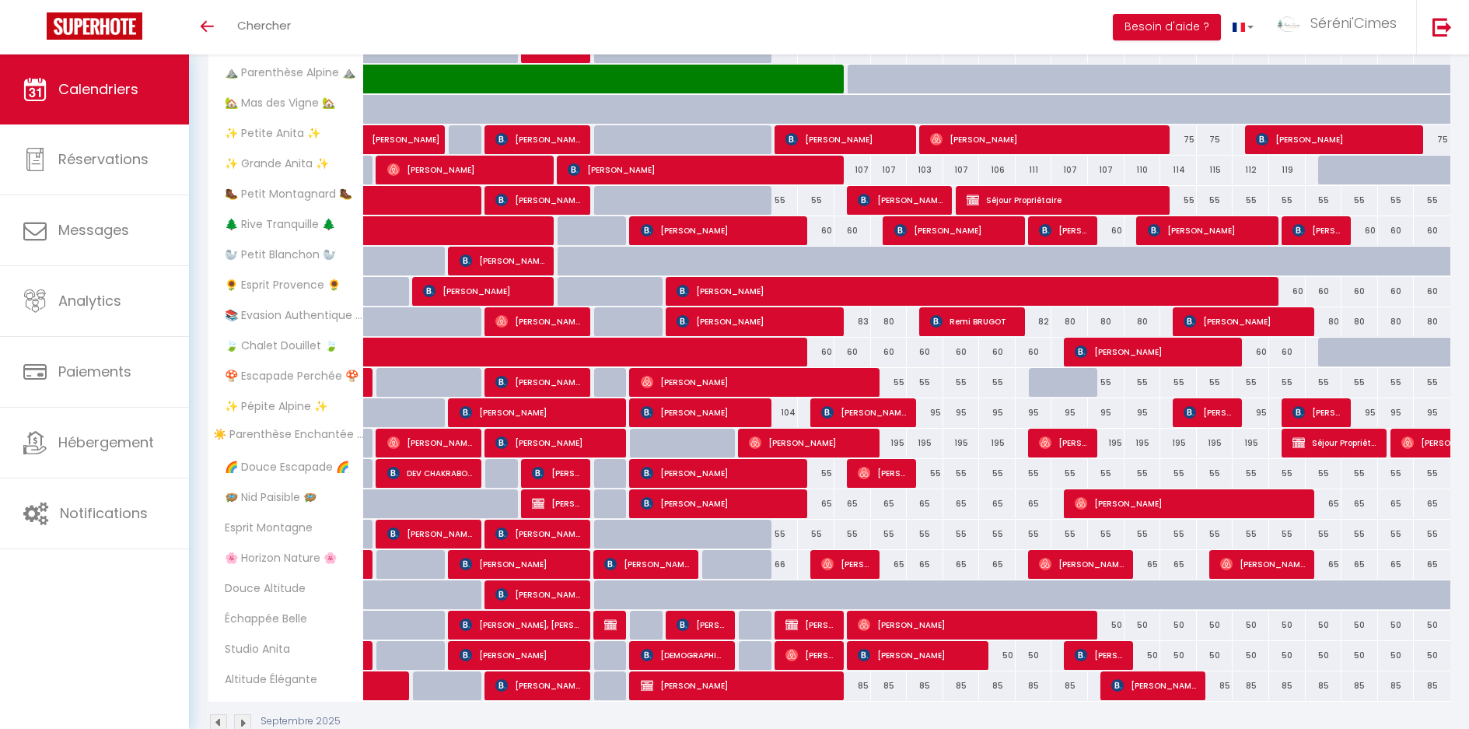
scroll to position [172, 0]
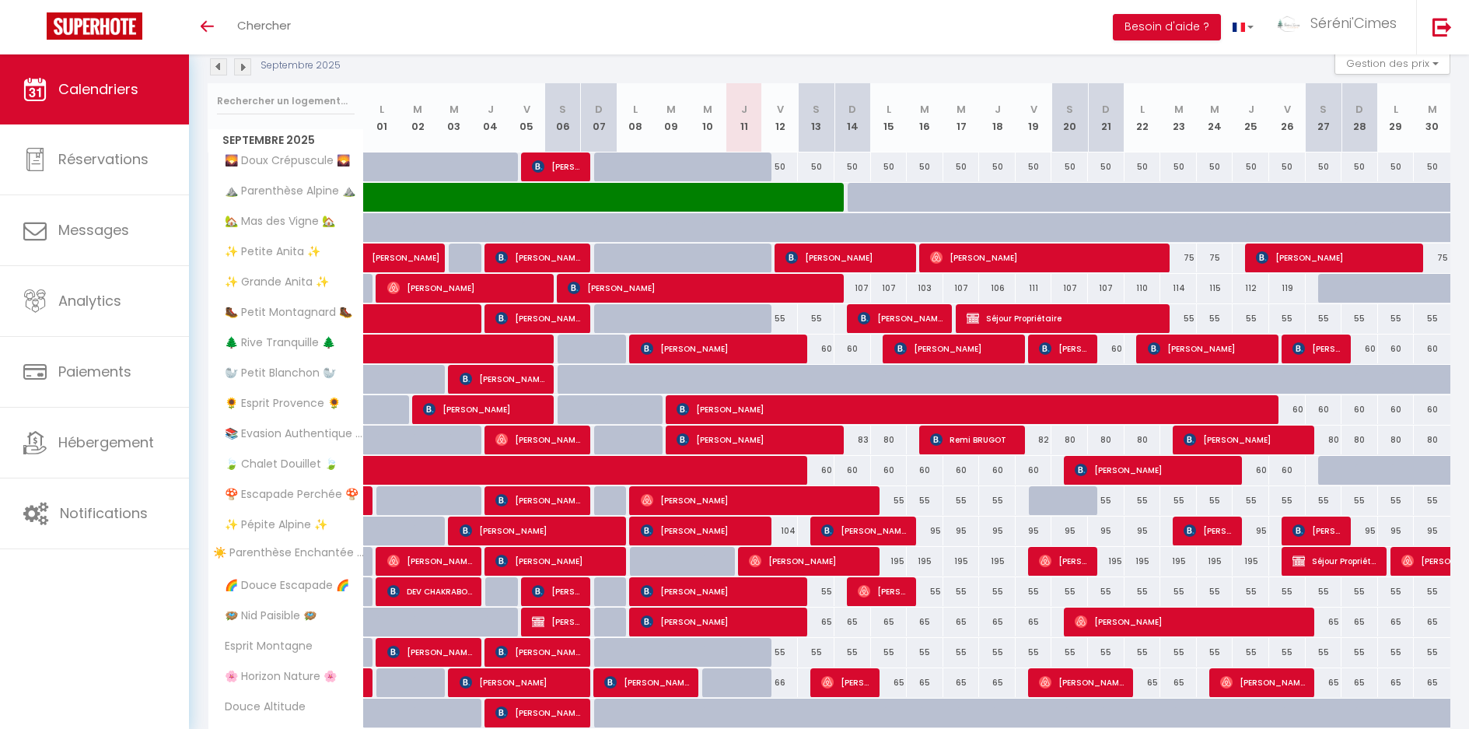
click at [235, 60] on img at bounding box center [242, 66] width 17 height 17
